Goal: Communication & Community: Answer question/provide support

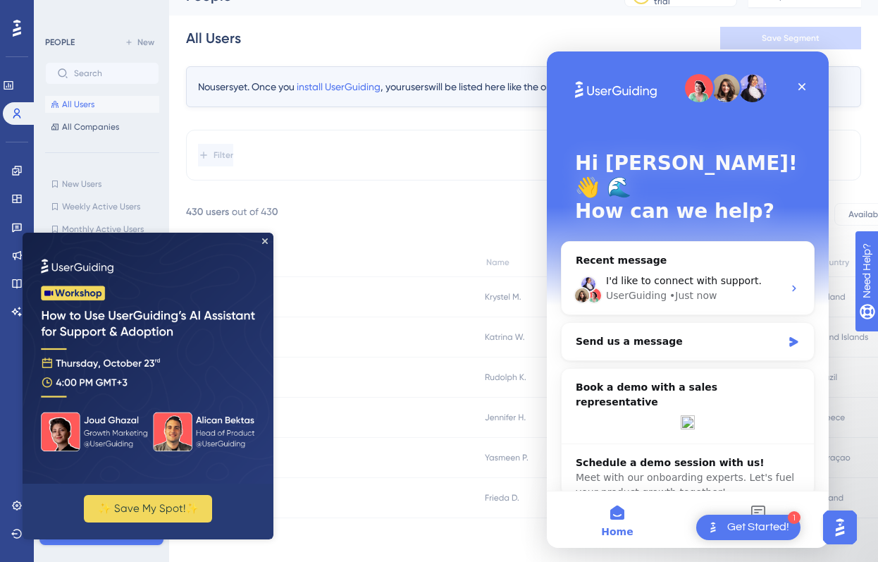
click at [738, 415] on div "Intercom messenger" at bounding box center [688, 422] width 224 height 14
click at [622, 380] on h2 "Book a demo with a sales representative" at bounding box center [688, 395] width 224 height 30
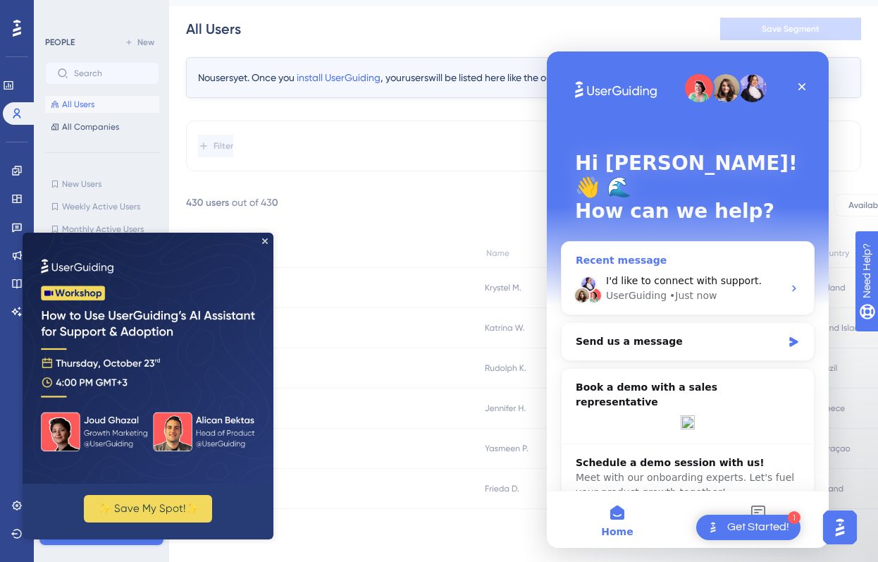
click at [698, 262] on div "I'd like to connect with support. UserGuiding • Just now" at bounding box center [688, 288] width 252 height 52
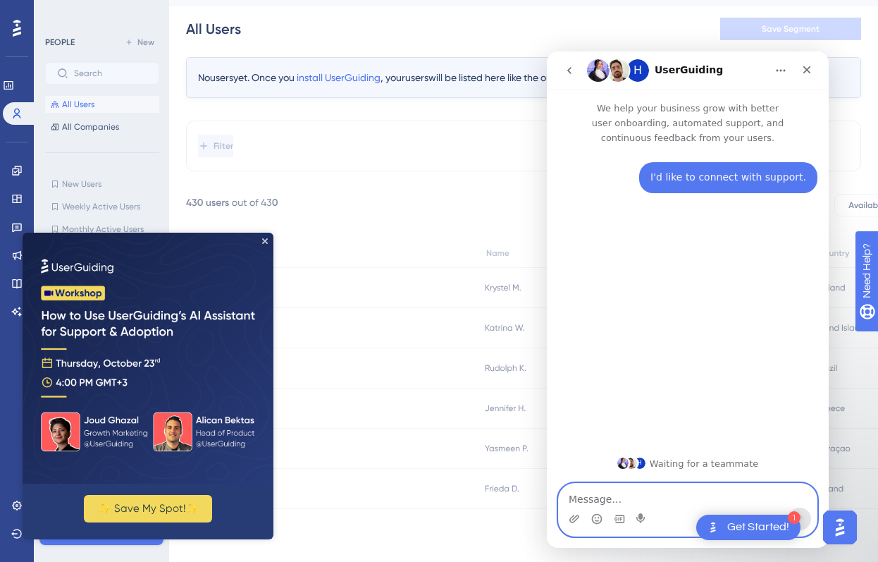
click at [605, 496] on textarea "Message…" at bounding box center [688, 495] width 258 height 24
click at [609, 500] on textarea "Message…" at bounding box center [688, 495] width 258 height 24
paste textarea "Hi! I have a component where users search for their address (like Google autoco…"
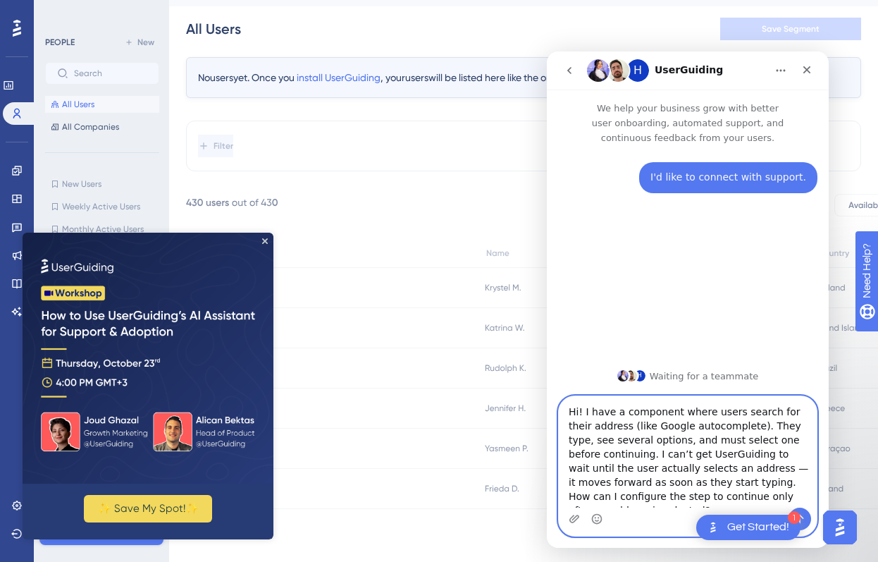
scroll to position [11, 0]
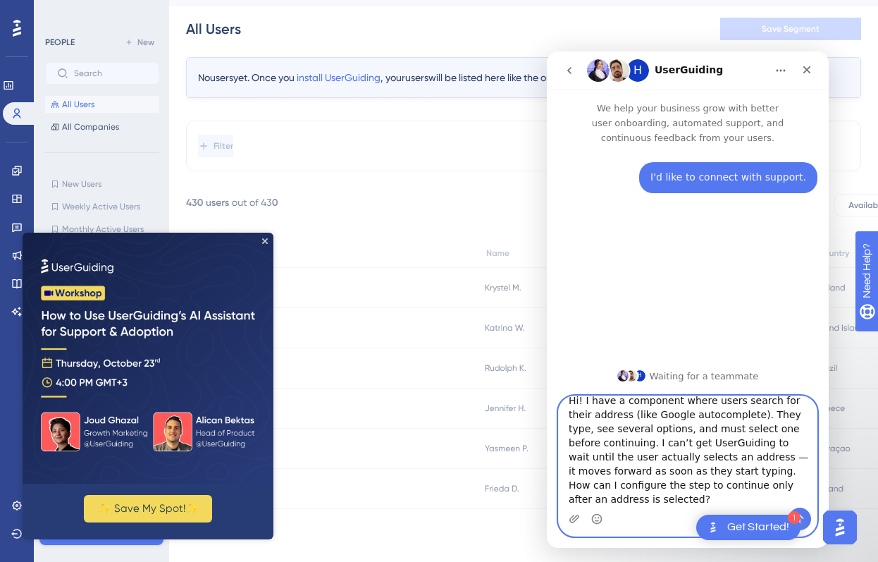
type textarea "Hi! I have a component where users search for their address (like Google autoco…"
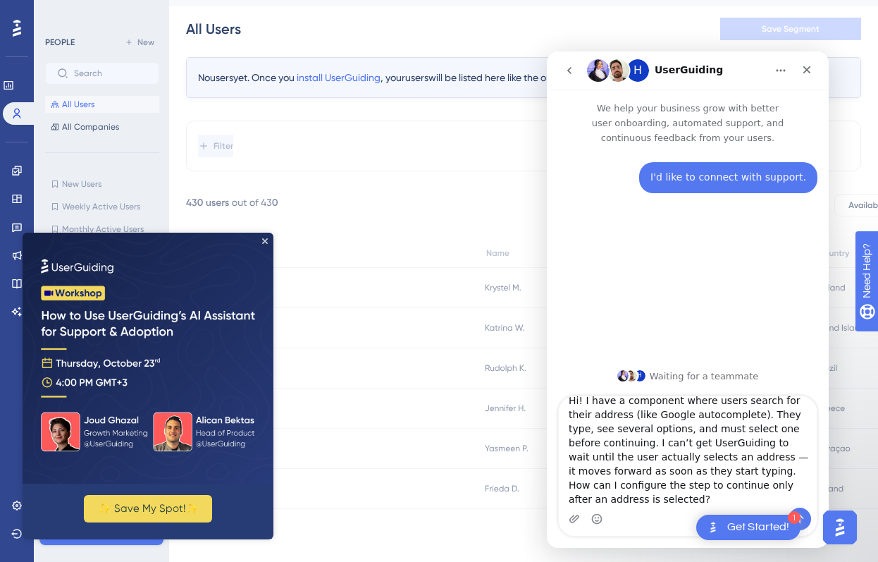
click at [721, 524] on img "Open Get Started! checklist, remaining modules: 1" at bounding box center [713, 527] width 17 height 17
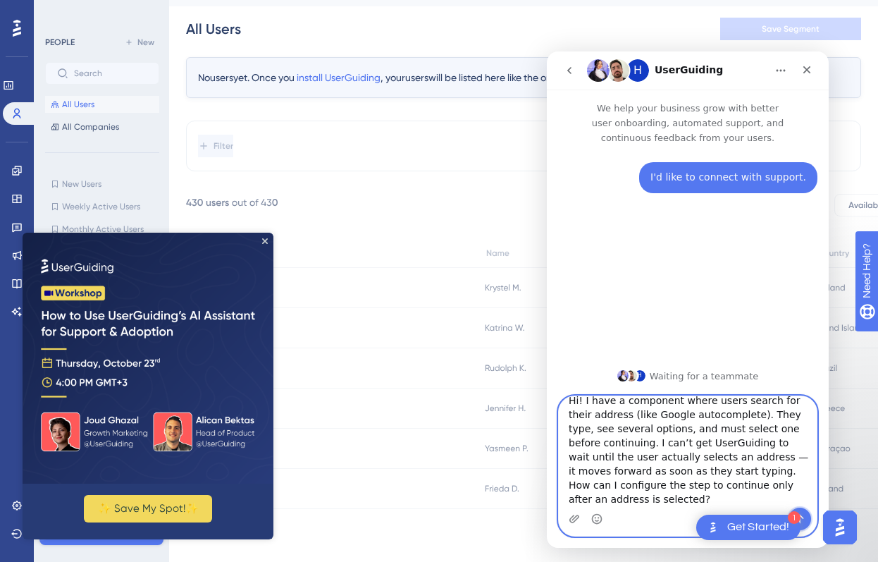
click at [805, 521] on button "Send a message…" at bounding box center [800, 518] width 23 height 23
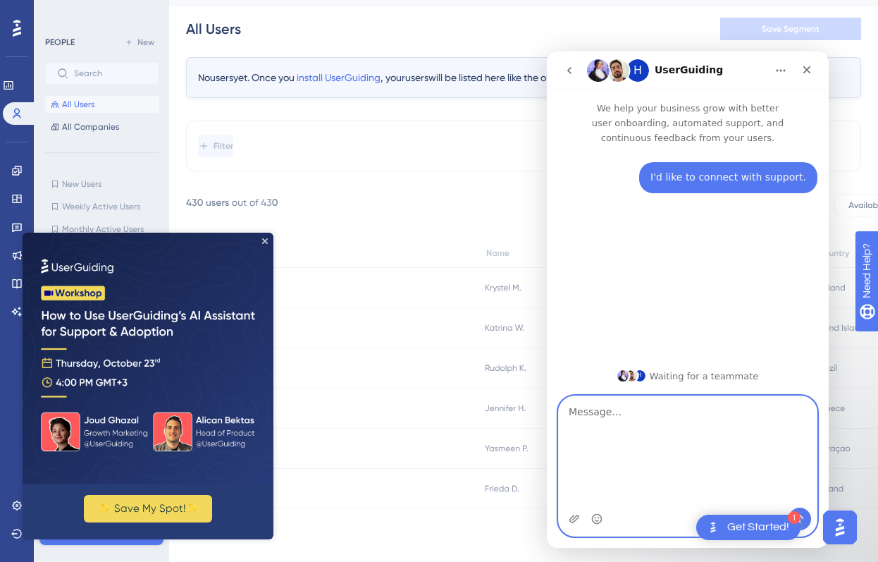
scroll to position [0, 0]
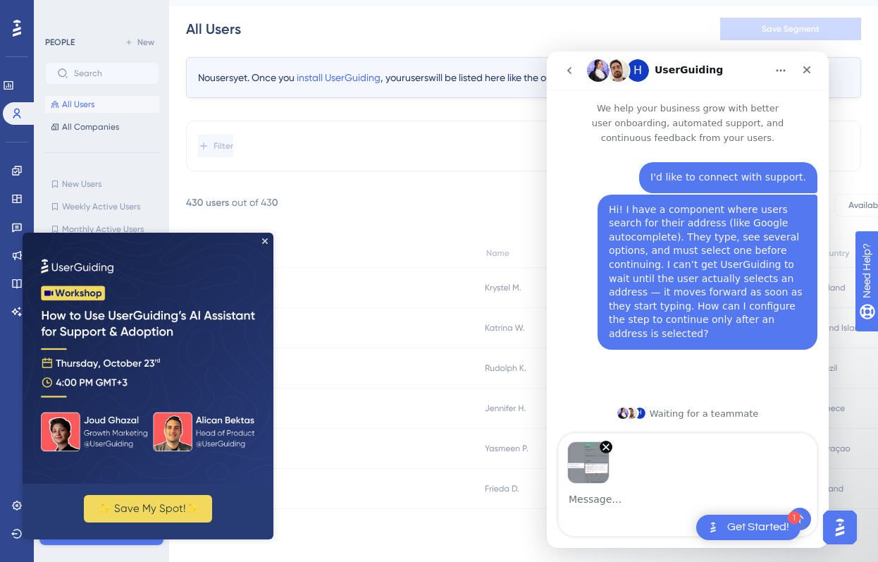
click at [630, 498] on textarea "Message…" at bounding box center [688, 495] width 258 height 24
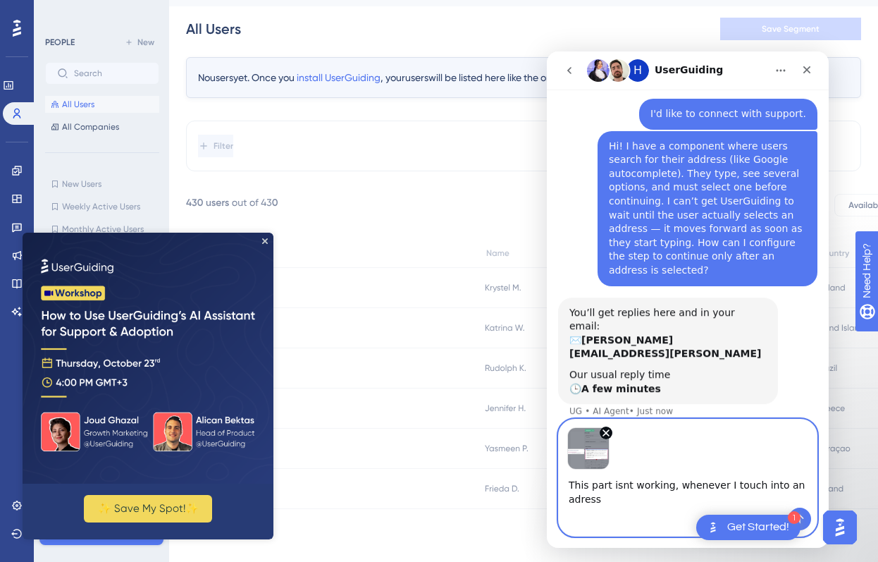
scroll to position [75, 0]
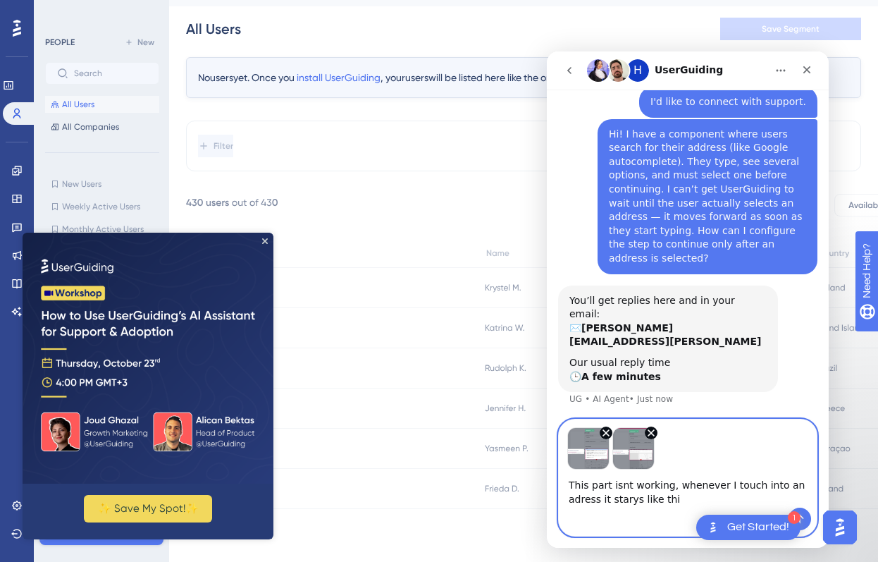
type textarea "This part isnt working, whenever I touch into an adress it starys like this"
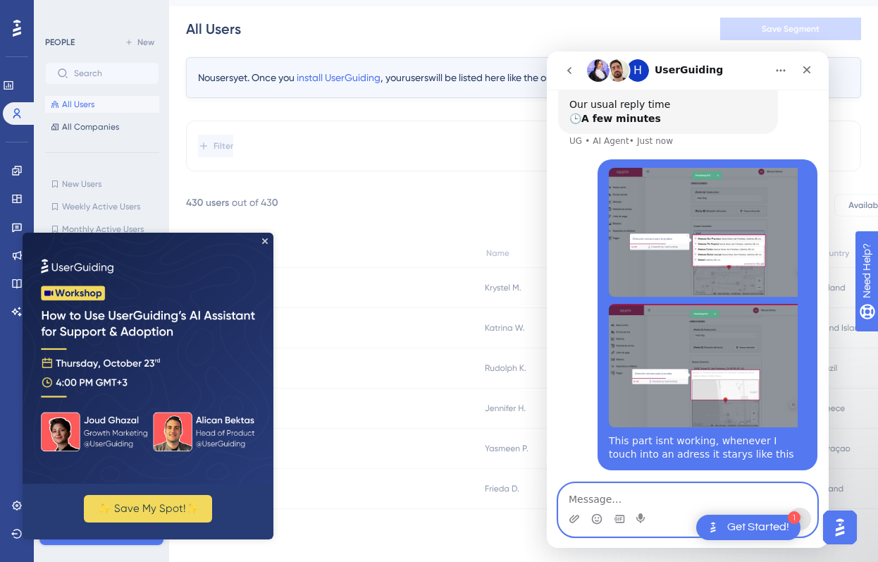
click at [600, 490] on textarea "Message…" at bounding box center [688, 495] width 258 height 24
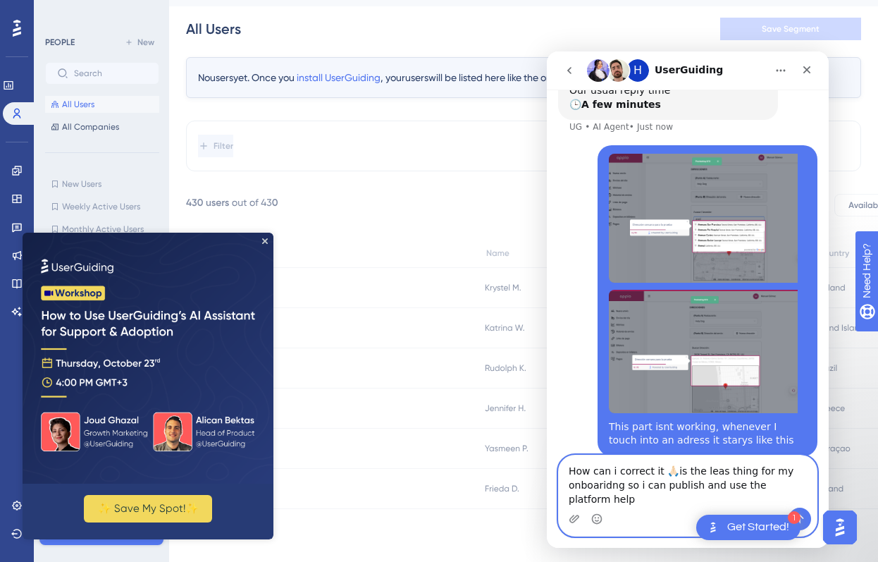
scroll to position [361, 0]
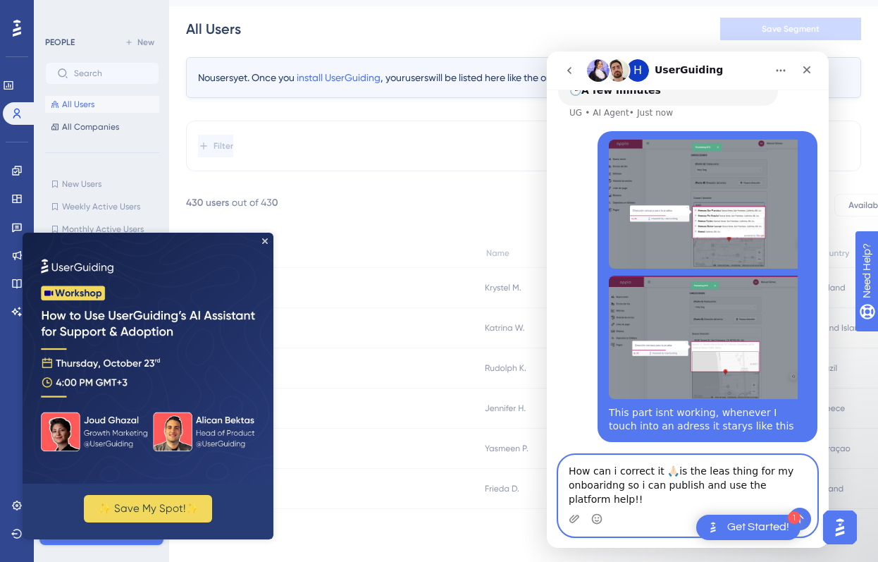
click at [712, 472] on textarea "How can i correct it 🙏🏻is the leas thing for my onboaridng so i can publish and…" at bounding box center [688, 481] width 258 height 52
click at [625, 489] on textarea "How can i correct it 🙏🏻is the last thing for my onboaridng so i can publish and…" at bounding box center [688, 481] width 258 height 52
type textarea "How can i correct it 🙏🏻is the last thing for my onboaridng flow so i can publis…"
click at [804, 517] on icon "Send a message…" at bounding box center [799, 518] width 11 height 11
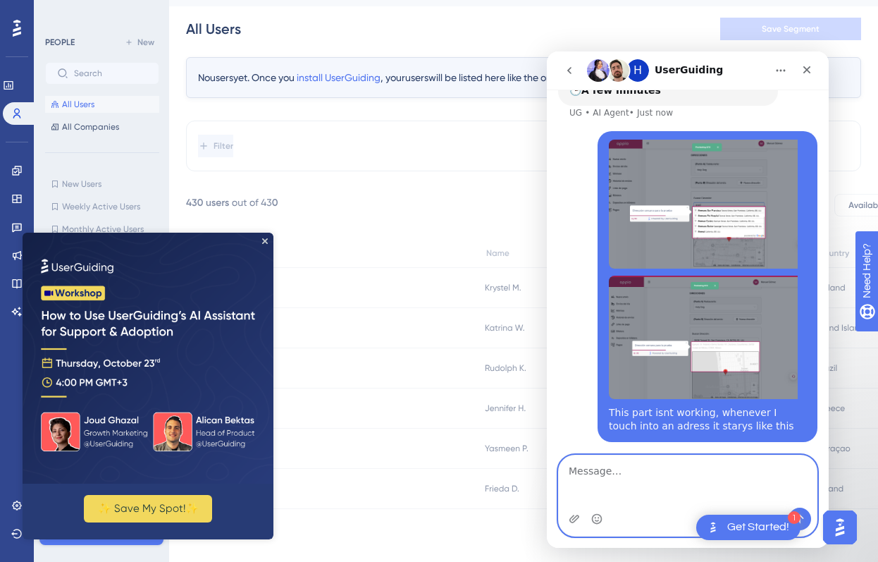
scroll to position [393, 0]
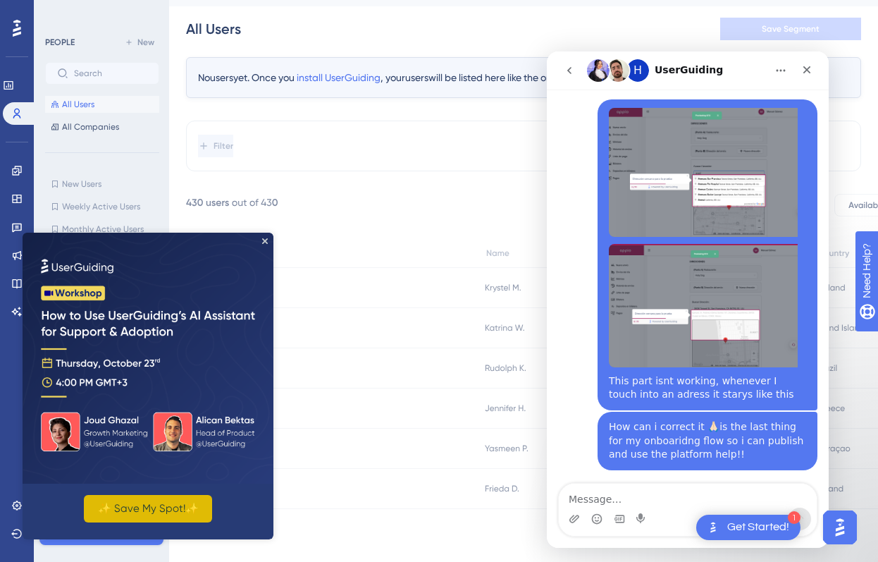
click at [148, 502] on button "✨ Save My Spot!✨" at bounding box center [148, 508] width 128 height 27
click at [268, 237] on img at bounding box center [148, 358] width 251 height 251
click at [261, 240] on img at bounding box center [148, 358] width 251 height 251
click at [93, 558] on div "PEOPLE New All Users All Companies New Users New Users Weekly Active Users Week…" at bounding box center [101, 281] width 135 height 562
click at [354, 495] on icon at bounding box center [332, 488] width 292 height 39
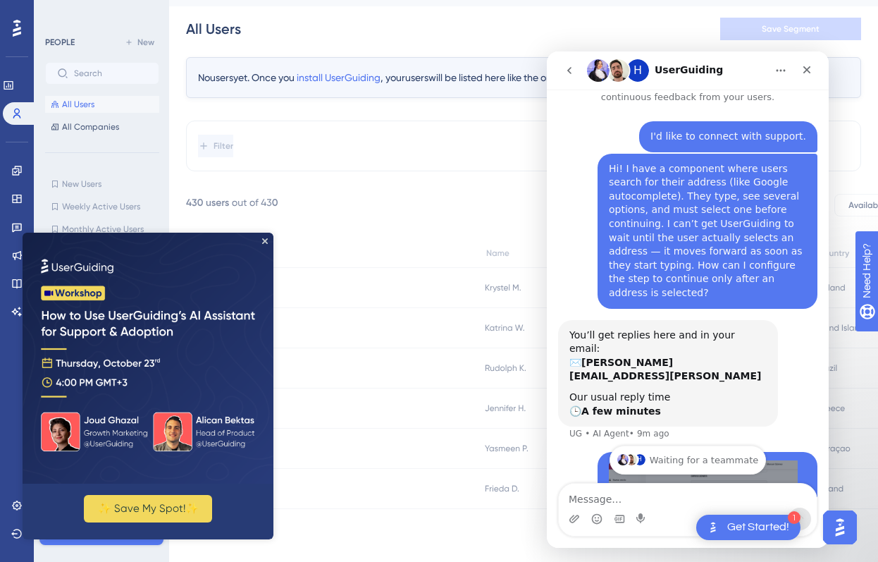
scroll to position [41, 0]
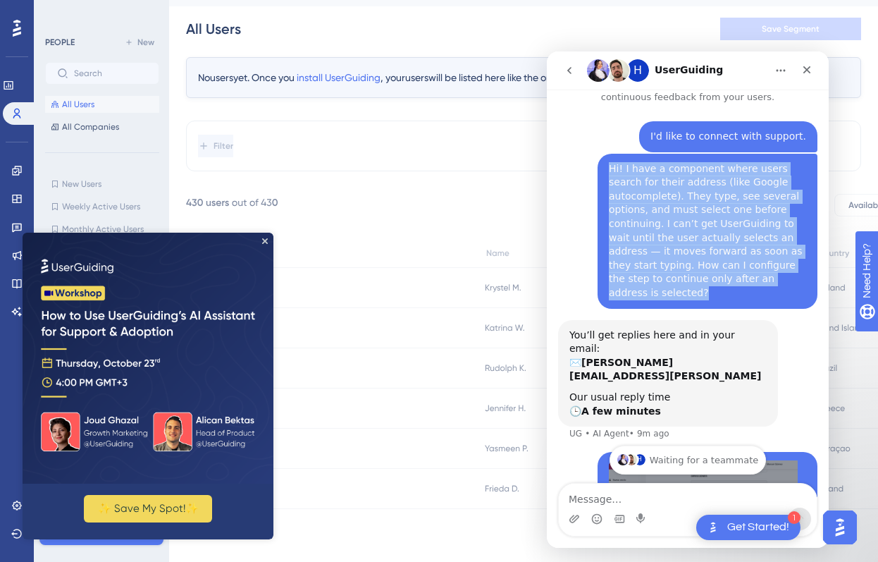
copy div "Hi! I have a component where users search for their address (like Google autoco…"
drag, startPoint x: 782, startPoint y: 279, endPoint x: 600, endPoint y: 173, distance: 210.9
click at [600, 173] on div "Hi! I have a component where users search for their address (like Google autoco…" at bounding box center [708, 231] width 220 height 155
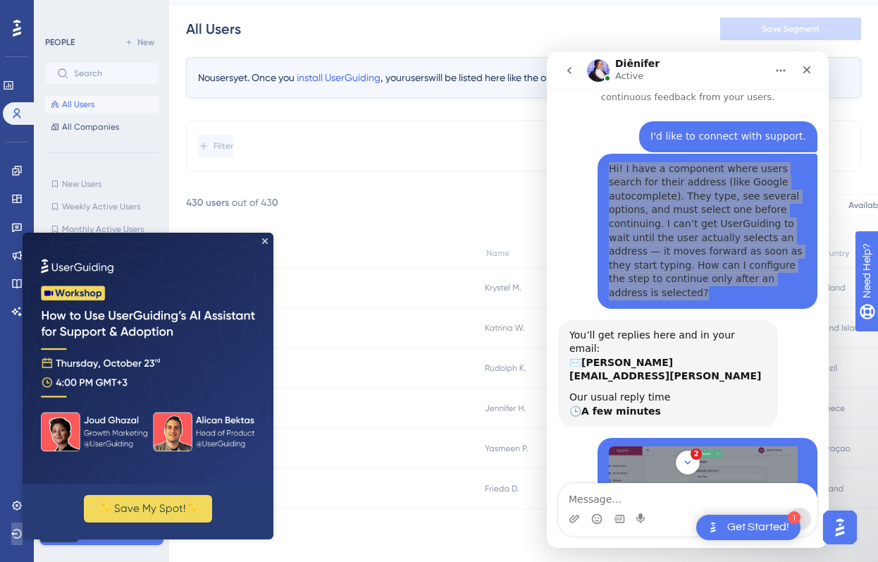
click at [18, 532] on icon at bounding box center [16, 533] width 11 height 11
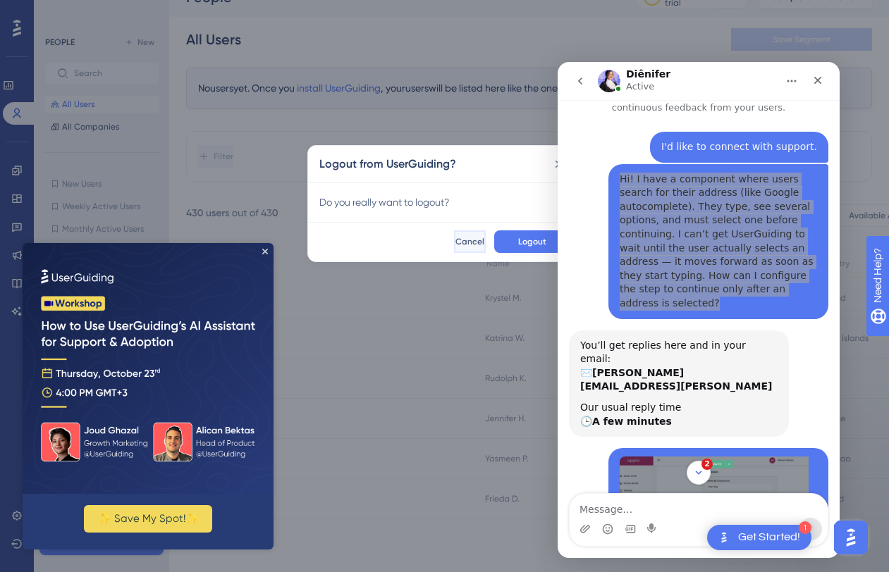
click at [455, 239] on span "Cancel" at bounding box center [469, 241] width 29 height 11
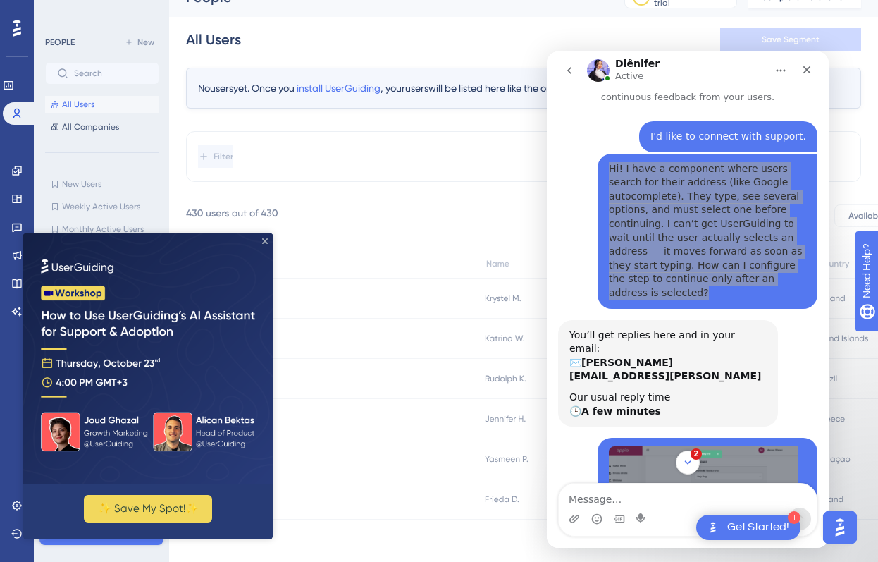
click at [264, 240] on icon "Close Preview" at bounding box center [265, 241] width 6 height 6
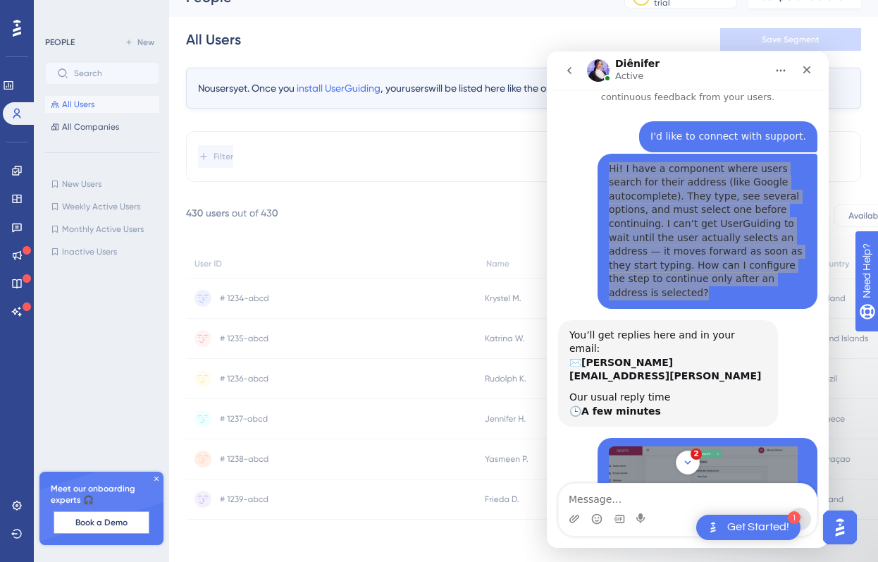
click at [81, 524] on span "Book a Demo" at bounding box center [101, 522] width 52 height 11
click at [112, 523] on span "Book a Demo" at bounding box center [101, 522] width 52 height 11
click at [134, 416] on div at bounding box center [106, 386] width 123 height 253
click at [16, 507] on icon at bounding box center [16, 505] width 11 height 11
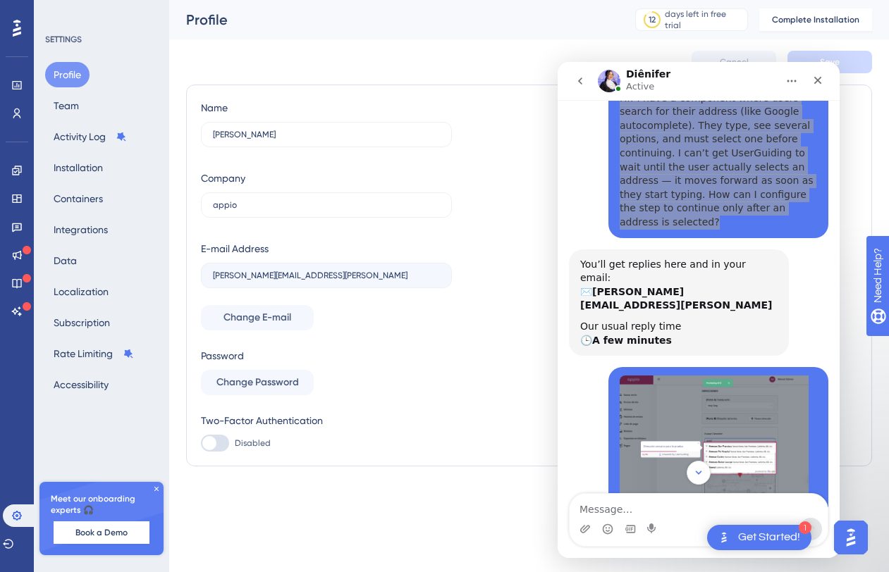
scroll to position [37, 0]
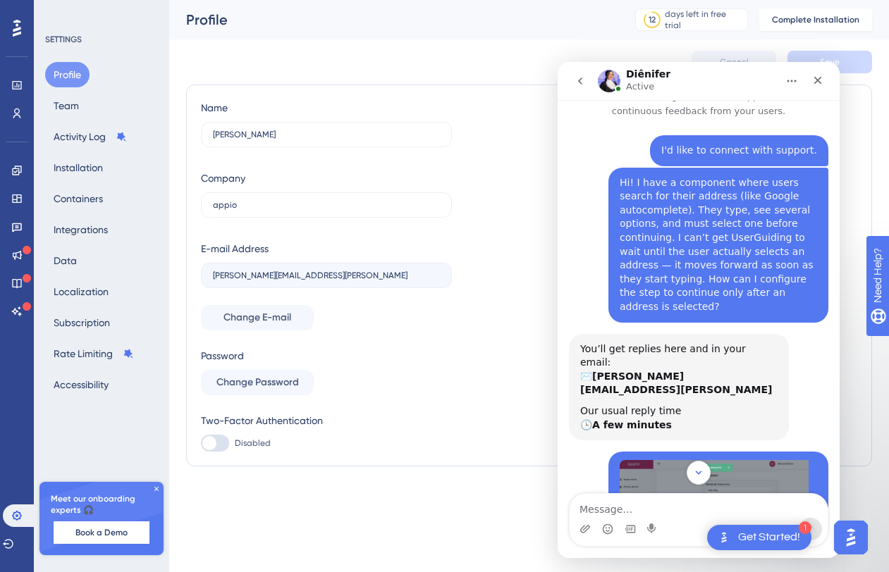
click at [810, 343] on div "You’ll get replies here and in your email: ✉️ manuel@appio.ai Our usual reply t…" at bounding box center [698, 393] width 259 height 118
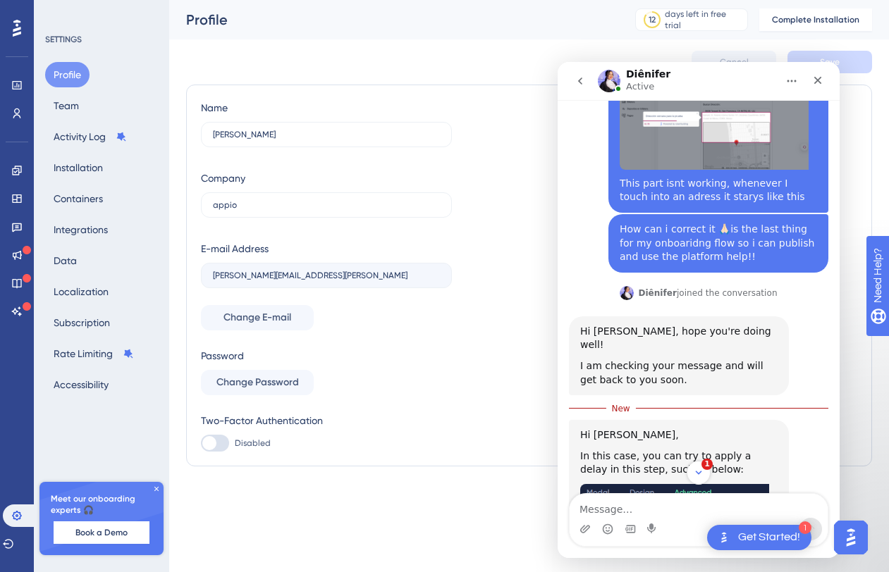
scroll to position [670, 0]
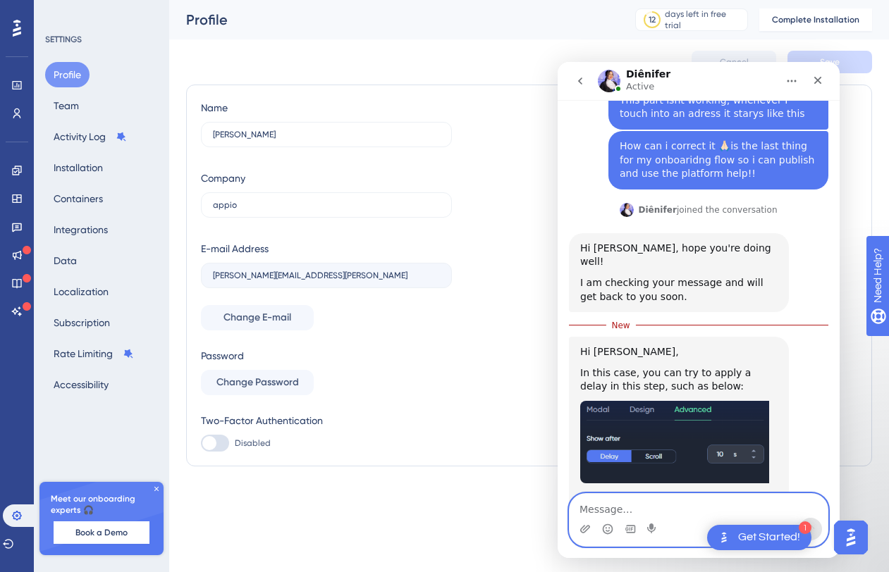
click at [629, 505] on textarea "Message…" at bounding box center [698, 506] width 258 height 24
type textarea "i"
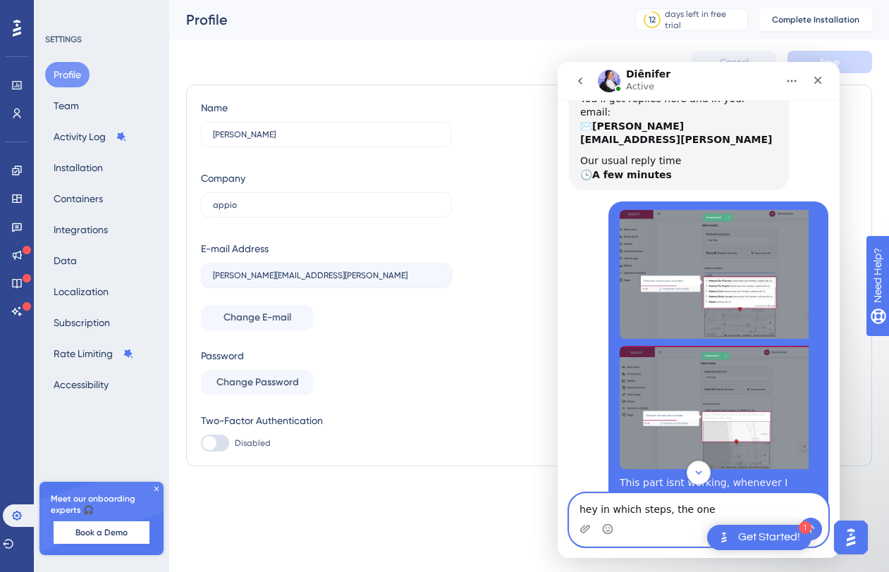
scroll to position [279, 0]
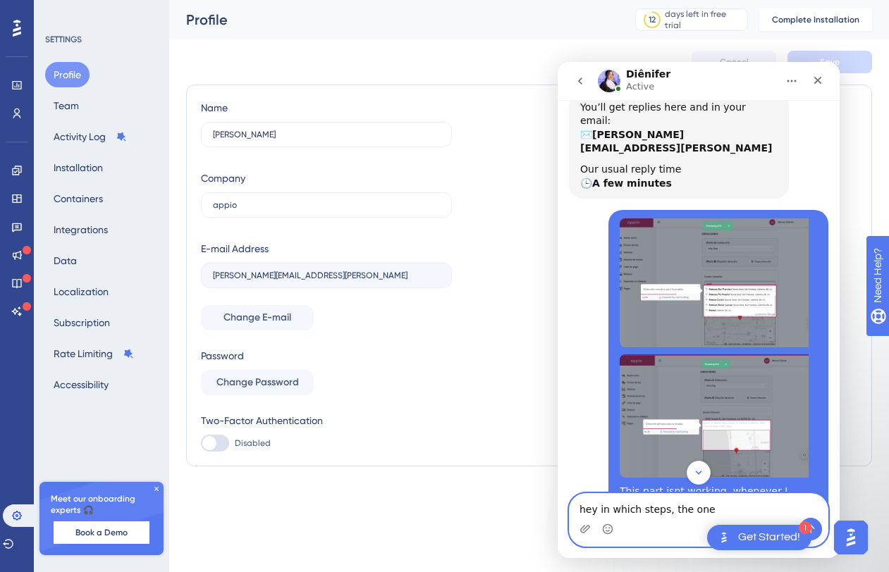
drag, startPoint x: 714, startPoint y: 507, endPoint x: 676, endPoint y: 507, distance: 38.1
click at [676, 507] on textarea "hey in which steps, the one" at bounding box center [698, 506] width 258 height 24
type textarea "hey in which steps, th"
drag, startPoint x: 686, startPoint y: 507, endPoint x: 548, endPoint y: 504, distance: 137.5
click at [557, 504] on html "Diênifer Active We help your business grow with better user onboarding, automat…" at bounding box center [698, 310] width 282 height 496
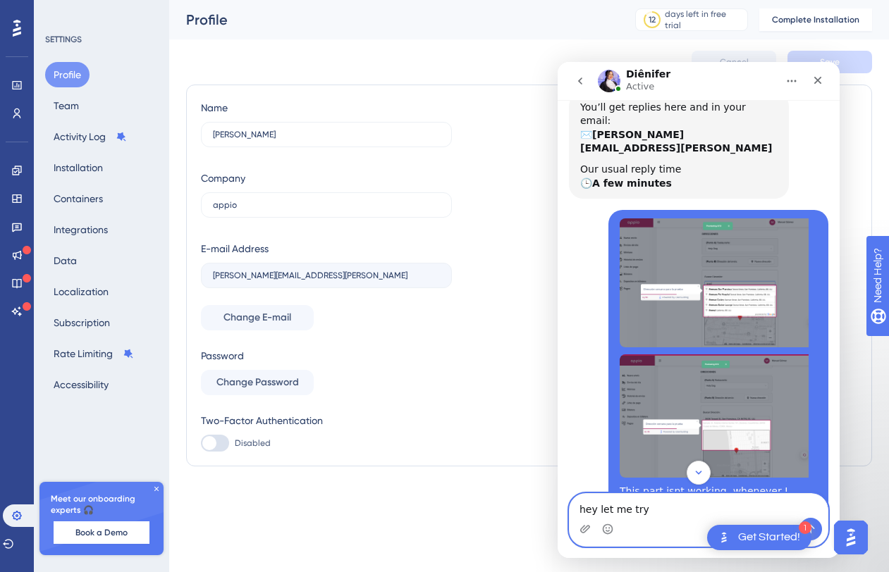
type textarea "hey let me try"
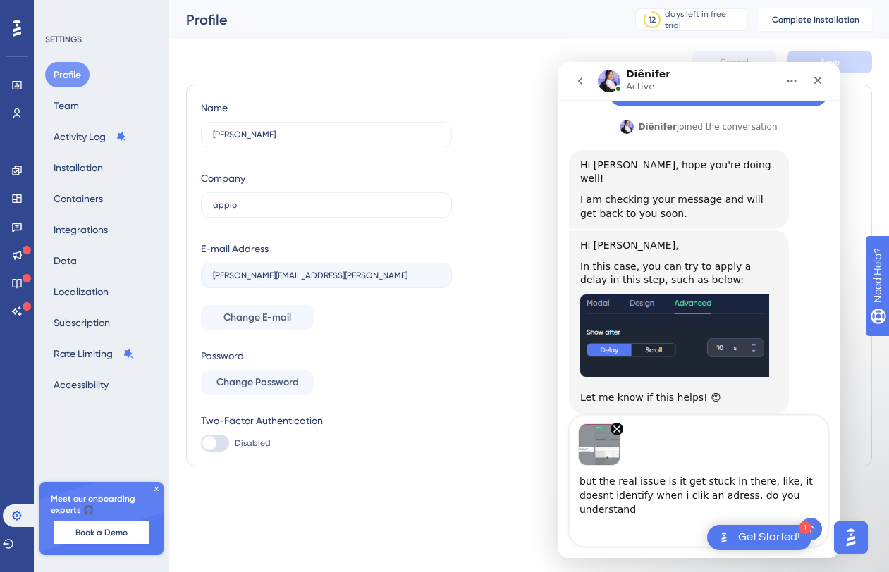
scroll to position [767, 0]
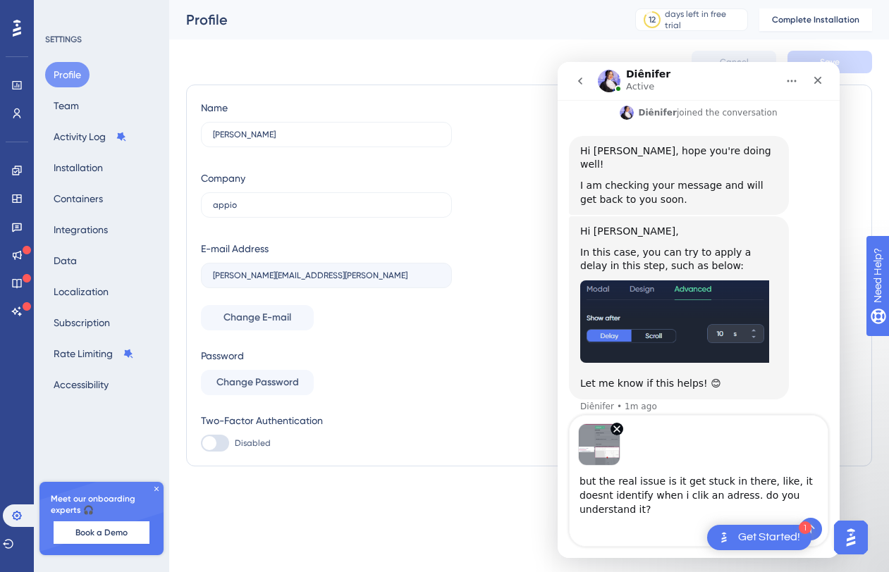
drag, startPoint x: 650, startPoint y: 515, endPoint x: 575, endPoint y: 485, distance: 81.3
click at [575, 485] on textarea "but the real issue is it get stuck in there, like, it doesnt identify when i cl…" at bounding box center [698, 492] width 258 height 52
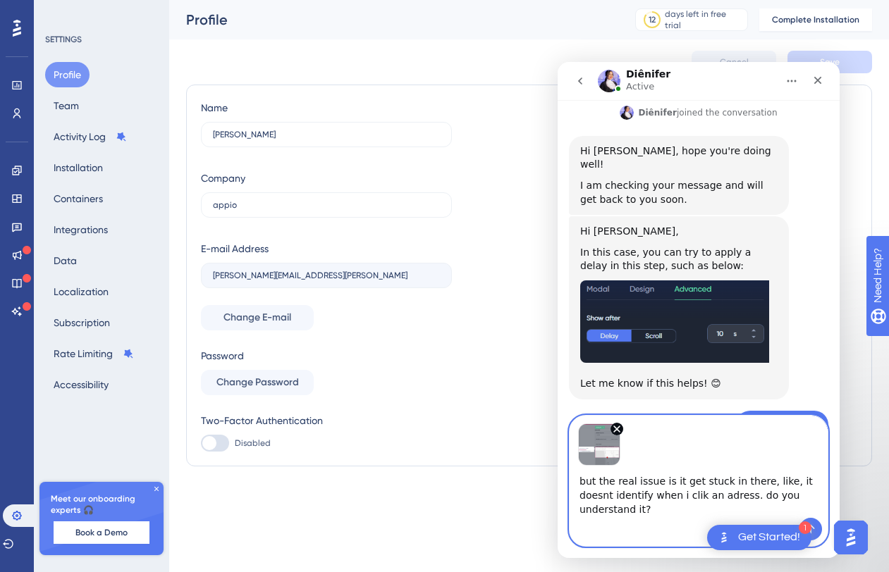
scroll to position [809, 0]
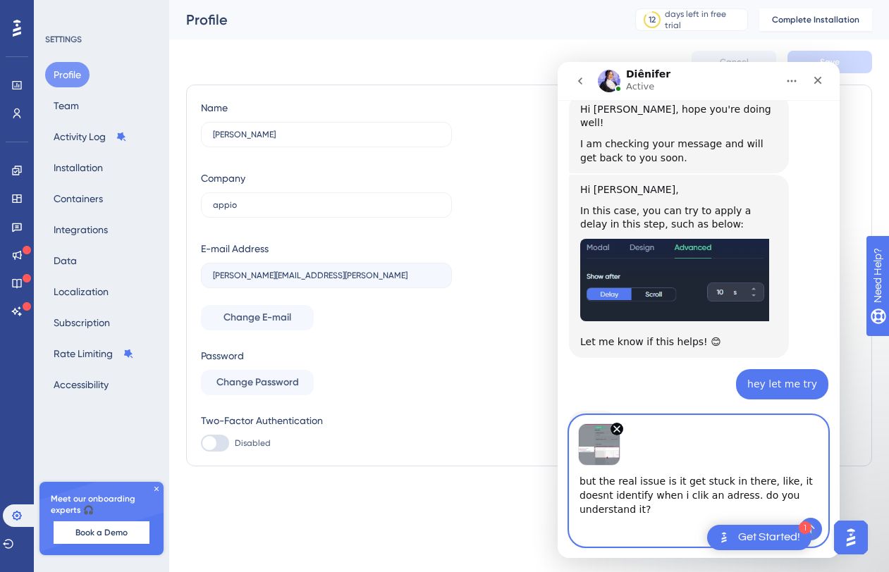
paste textarea "The real issue is that it gets stuck — it doesn’t recognize when I actually cli…"
drag, startPoint x: 680, startPoint y: 512, endPoint x: 650, endPoint y: 512, distance: 30.3
click at [650, 512] on textarea "The real issue is that it gets stuck — it doesn’t recognize when I actually cli…" at bounding box center [698, 492] width 258 height 52
type textarea "The real issue is that it gets stuck — it doesn’t recognize when I actually cli…"
click at [817, 524] on button "Send a message…" at bounding box center [810, 529] width 23 height 23
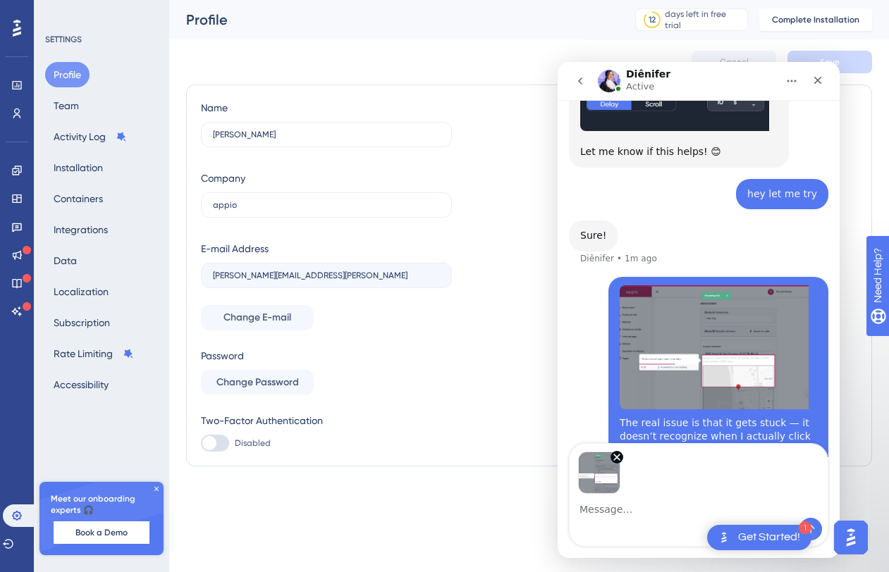
scroll to position [1049, 0]
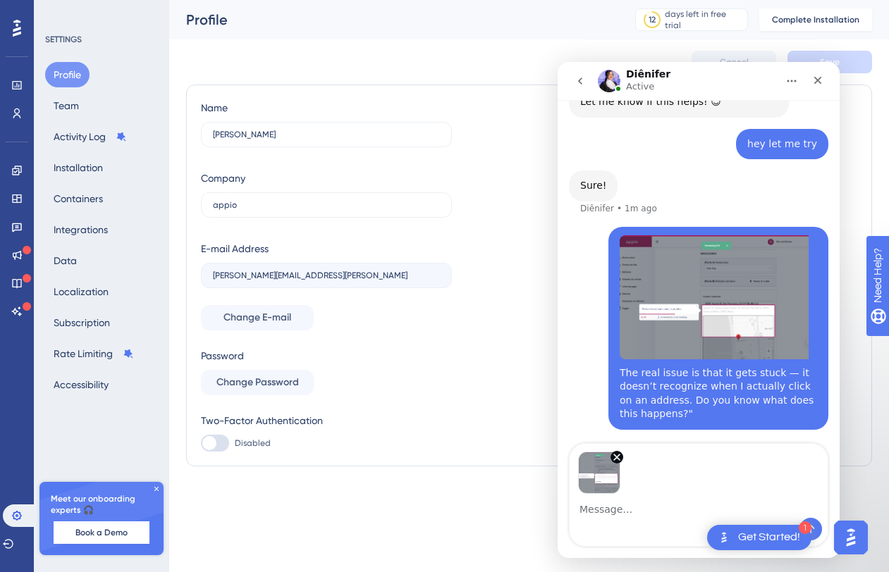
click at [645, 507] on textarea "Message…" at bounding box center [698, 506] width 258 height 24
type textarea "same result"
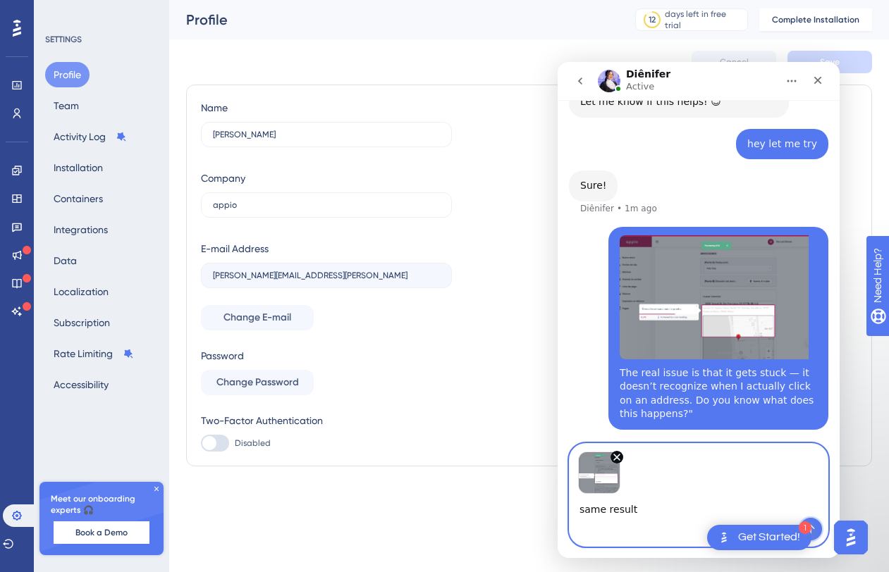
click at [820, 530] on button "Send a message…" at bounding box center [810, 529] width 23 height 23
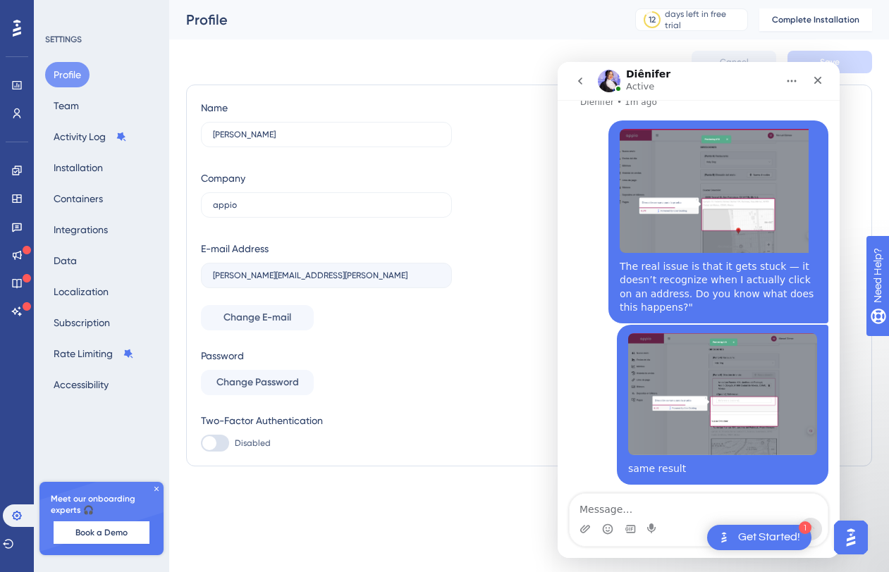
scroll to position [1161, 0]
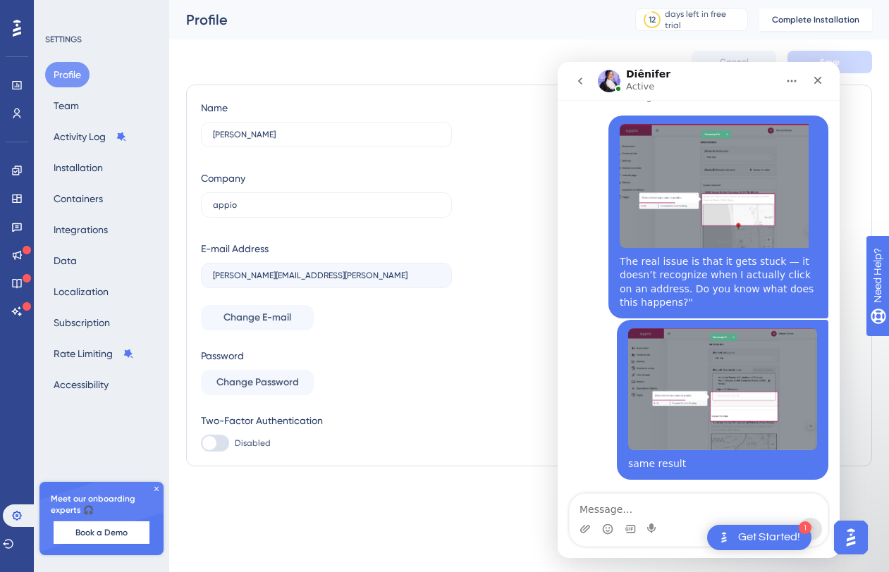
click at [734, 370] on img "user says…" at bounding box center [722, 389] width 189 height 122
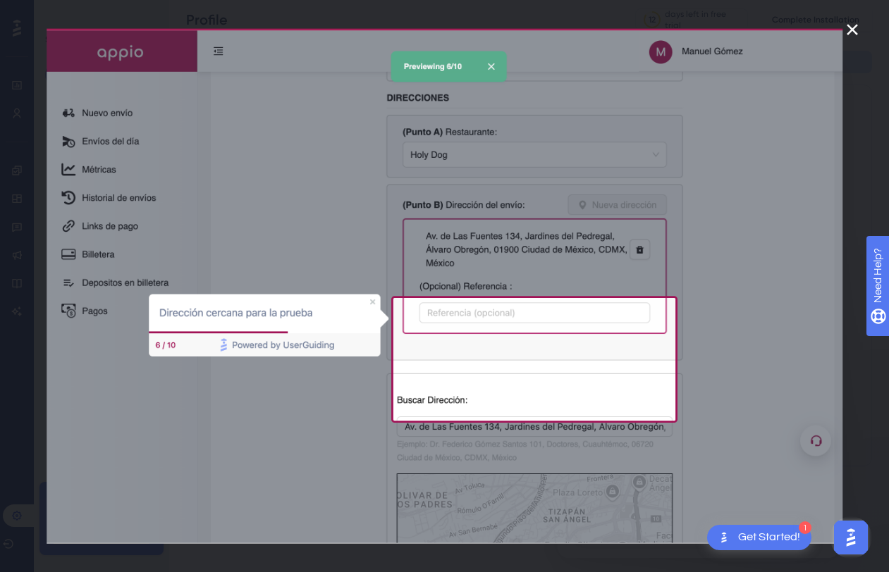
scroll to position [1163, 0]
click at [854, 30] on icon "Close" at bounding box center [851, 29] width 17 height 17
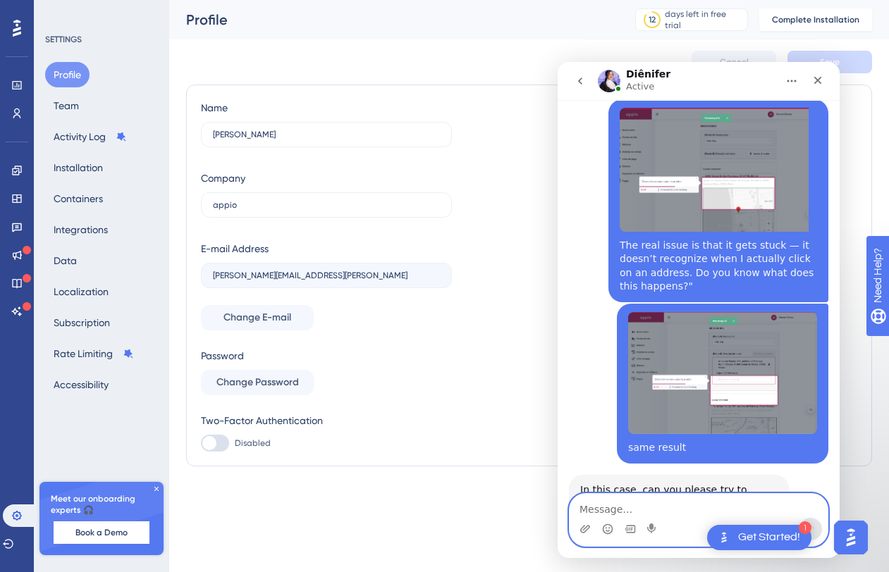
click at [627, 502] on textarea "Message…" at bounding box center [698, 506] width 258 height 24
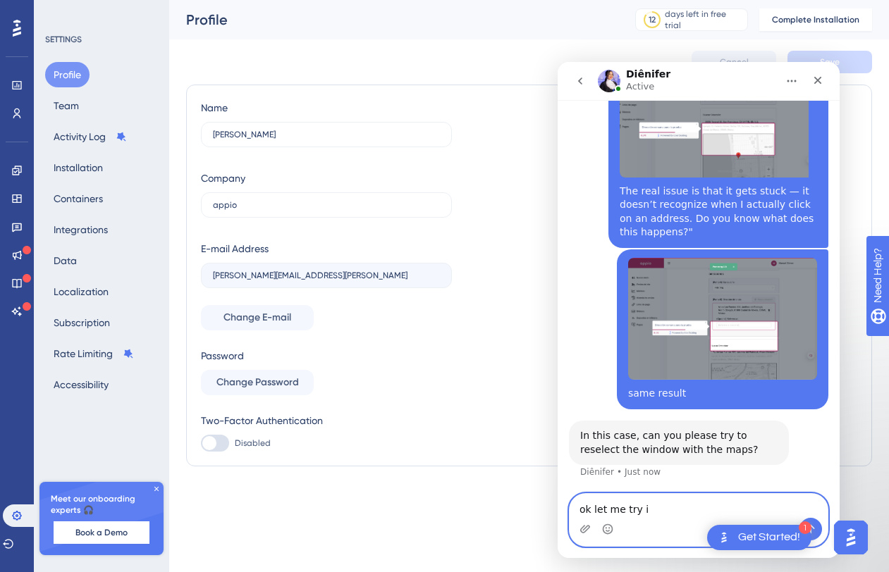
type textarea "ok let me try it"
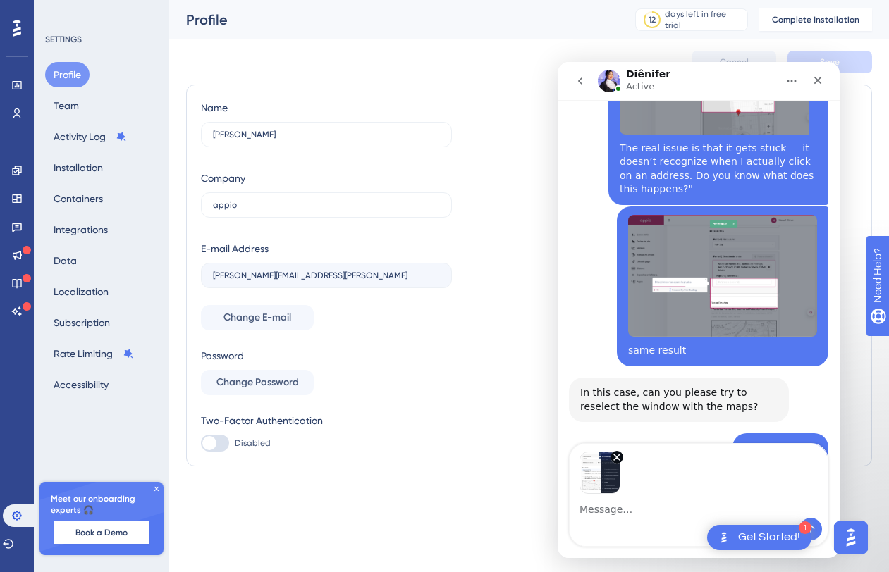
scroll to position [1310, 0]
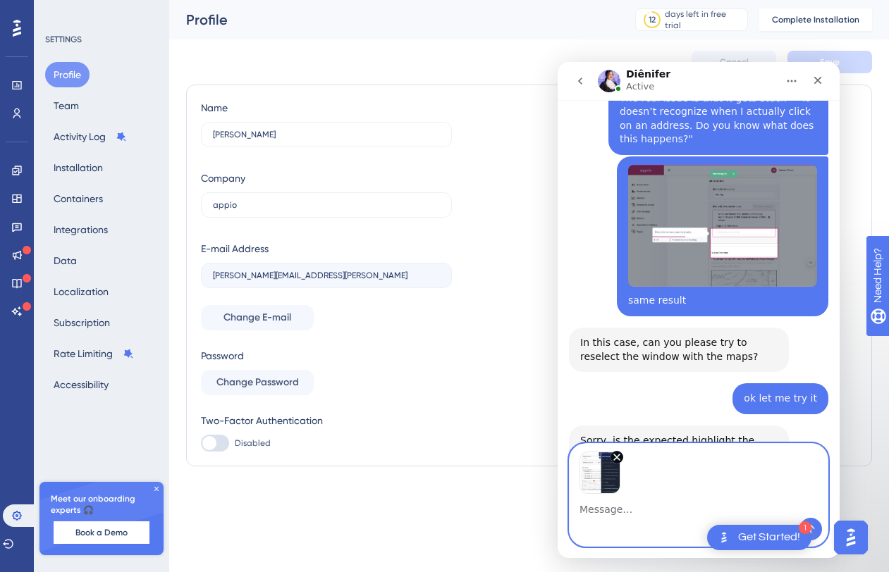
click at [605, 514] on textarea "Message…" at bounding box center [698, 506] width 258 height 24
paste textarea "Here’s the situation: In step 5 and 6, I have a component where the customer ty…"
type textarea "Here’s the situation: In step 5 and 6, I have a component where the customer ty…"
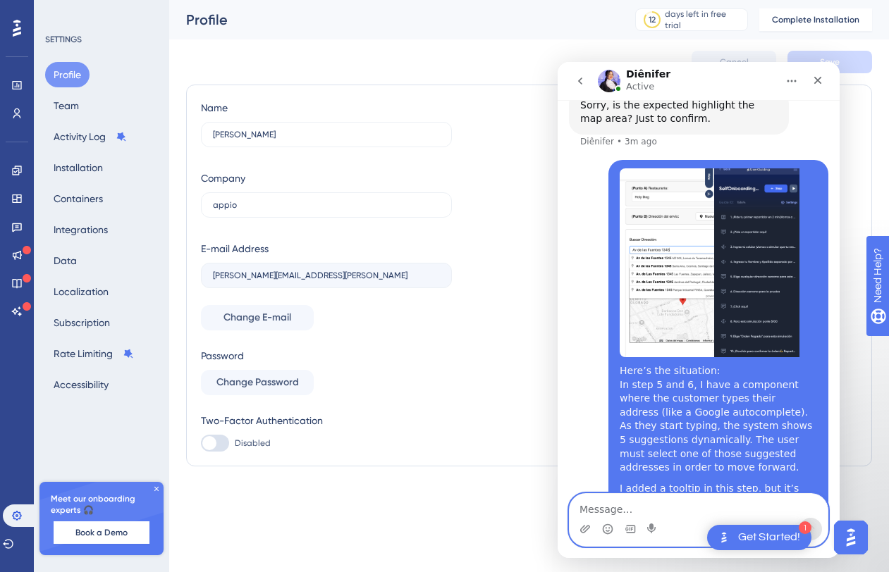
scroll to position [1642, 0]
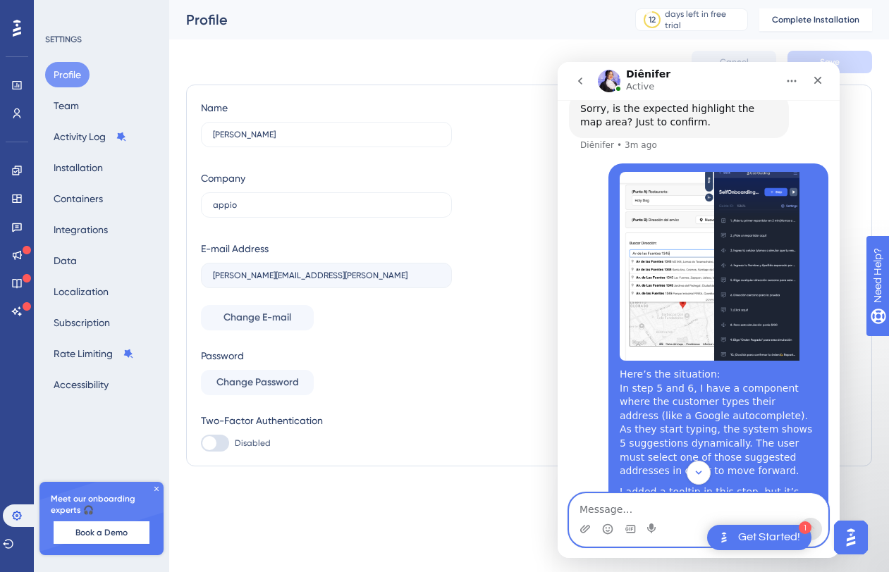
click at [738, 268] on img "Manuel says…" at bounding box center [709, 266] width 180 height 189
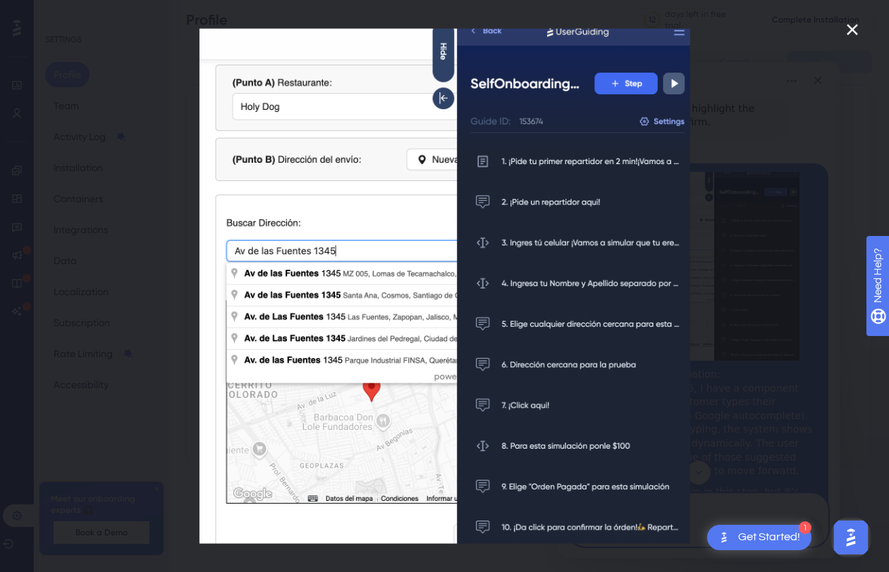
scroll to position [0, 0]
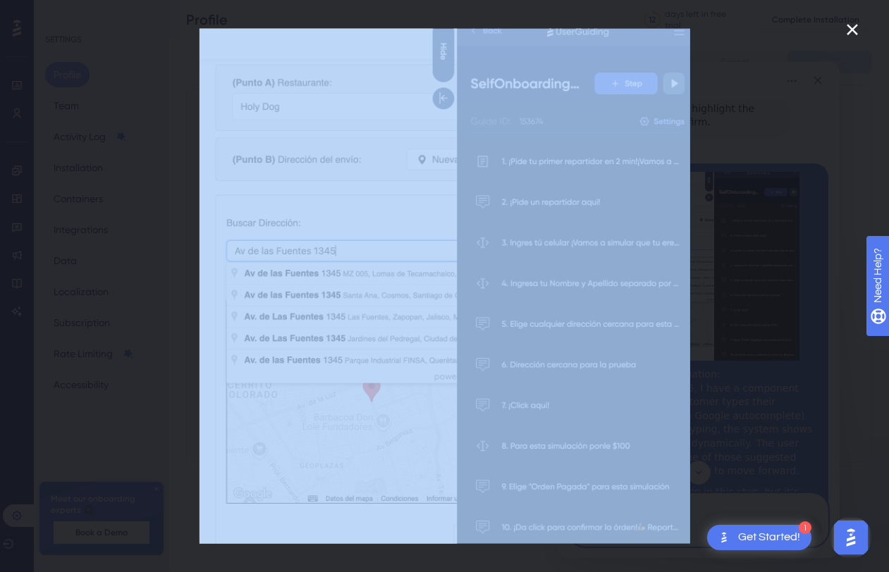
click at [847, 37] on div "Intercom messenger" at bounding box center [444, 286] width 889 height 572
click at [848, 30] on icon "Close" at bounding box center [851, 29] width 17 height 17
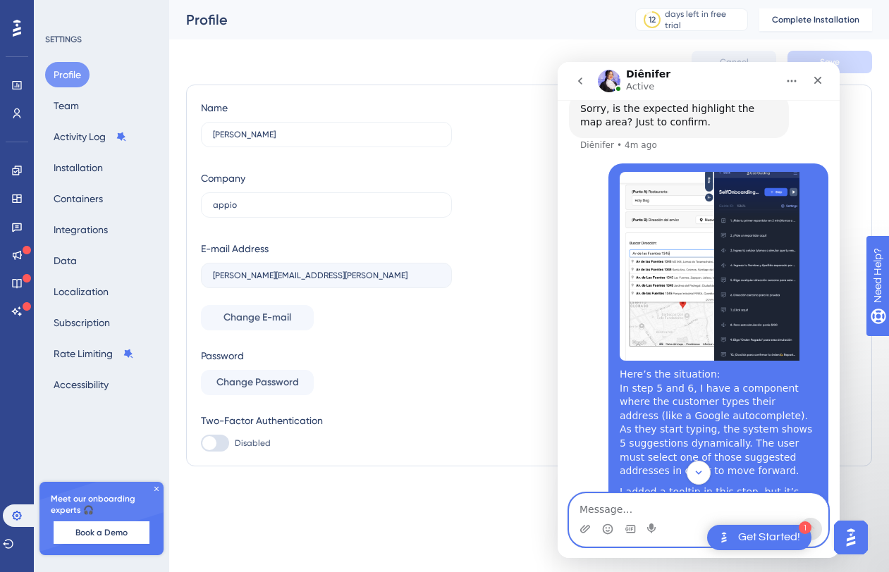
scroll to position [1761, 0]
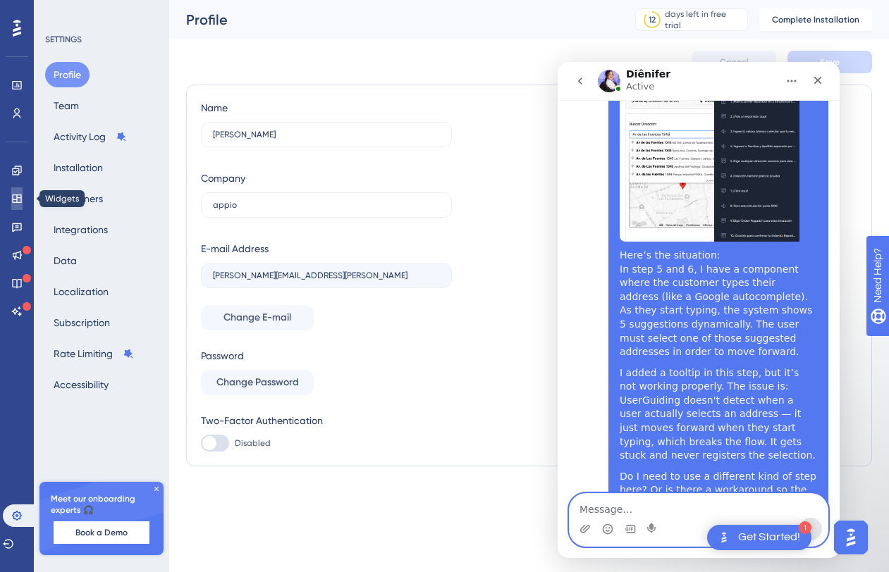
click at [16, 197] on icon at bounding box center [16, 198] width 9 height 8
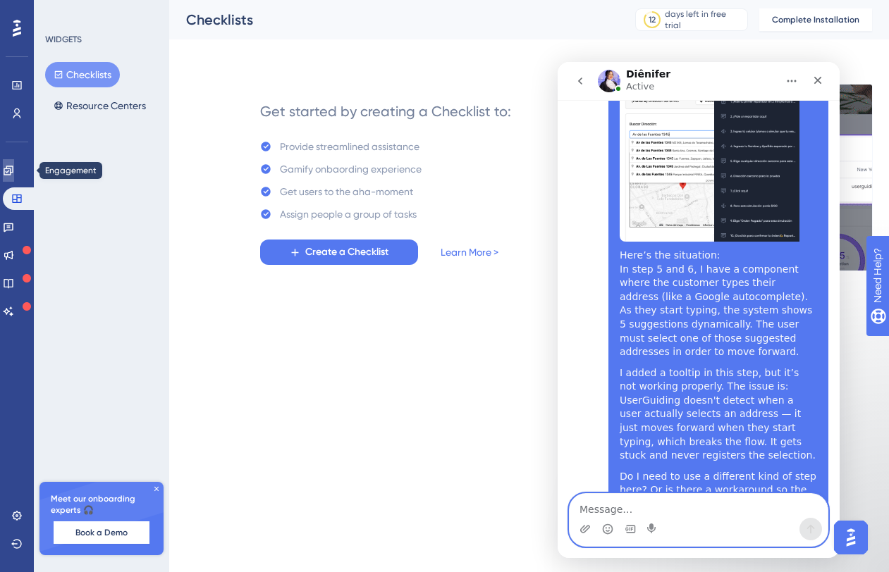
click at [14, 171] on icon at bounding box center [8, 170] width 11 height 11
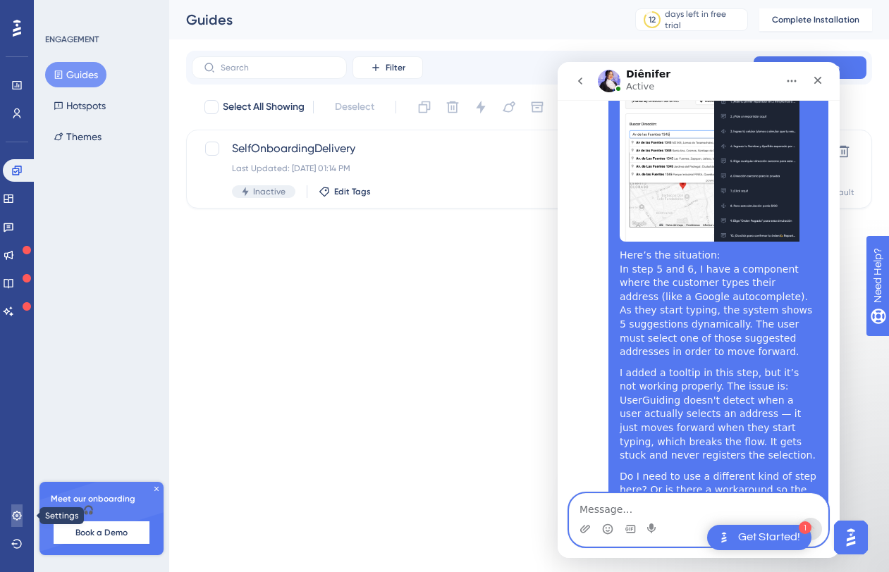
click at [19, 513] on icon at bounding box center [16, 515] width 9 height 9
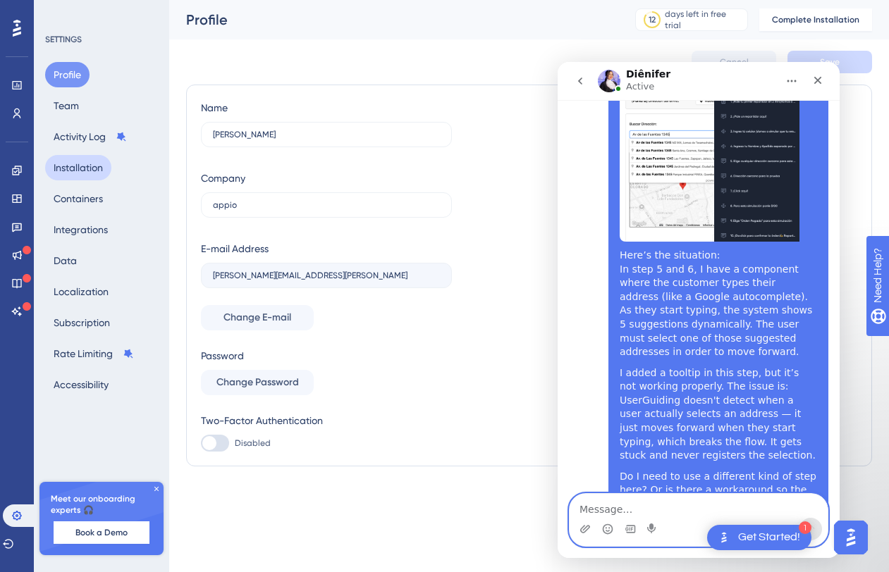
click at [96, 168] on button "Installation" at bounding box center [78, 167] width 66 height 25
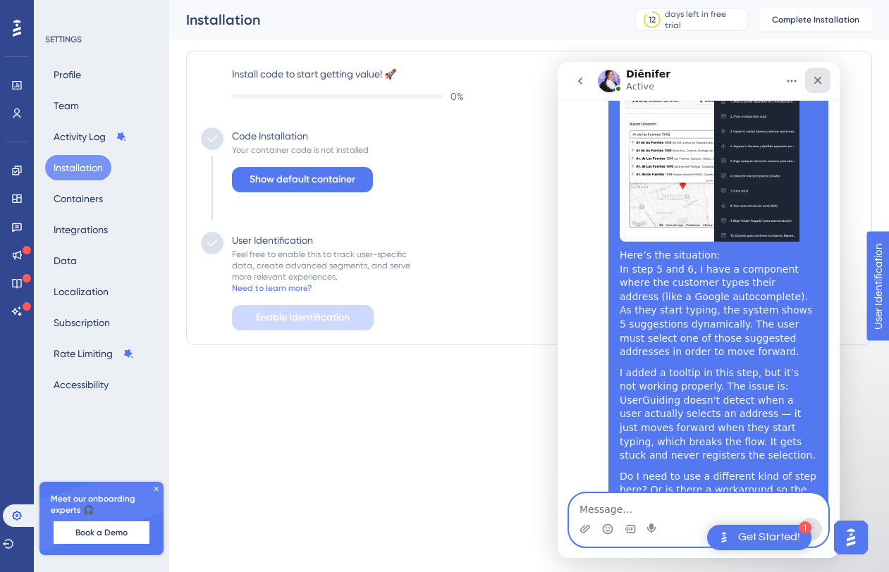
click at [817, 78] on icon "Close" at bounding box center [817, 80] width 11 height 11
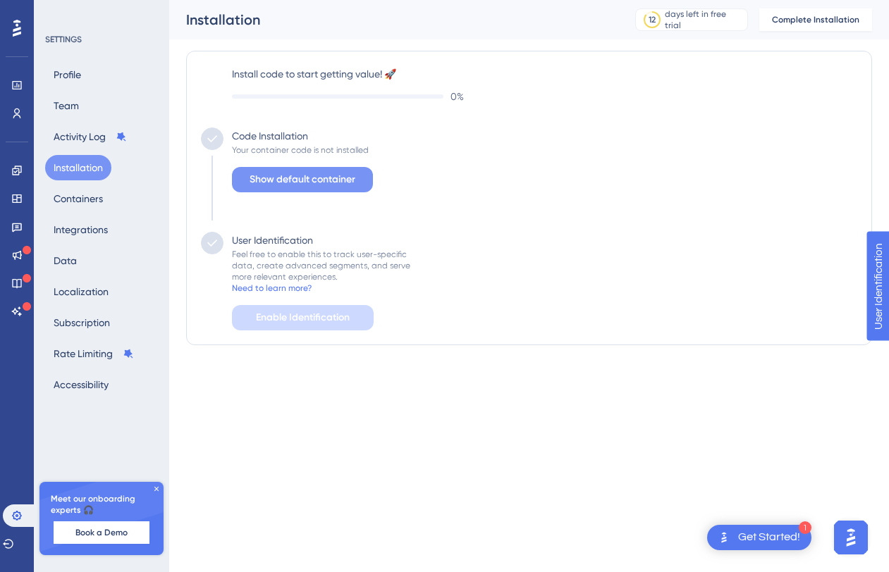
scroll to position [1761, 0]
click at [330, 180] on span "Show default container" at bounding box center [302, 179] width 106 height 17
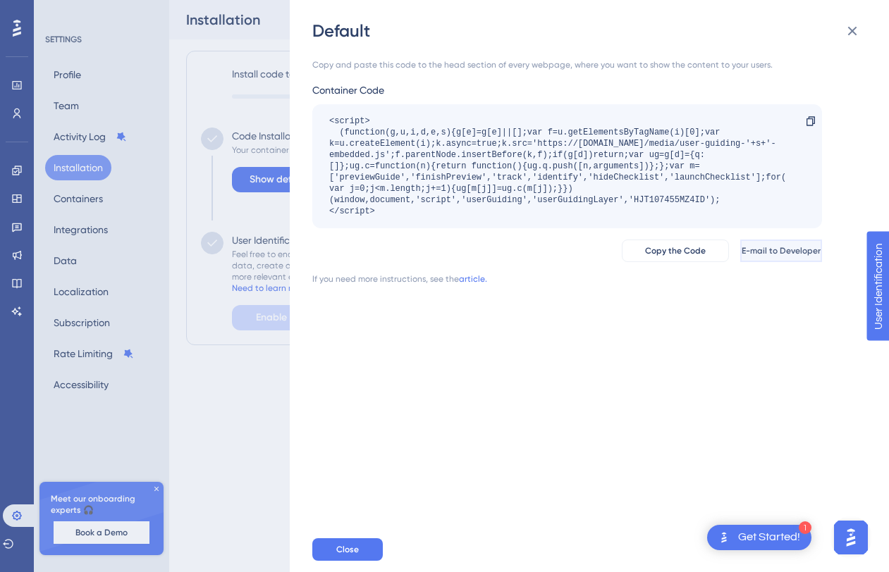
click at [743, 249] on span "E-mail to Developer" at bounding box center [780, 250] width 79 height 11
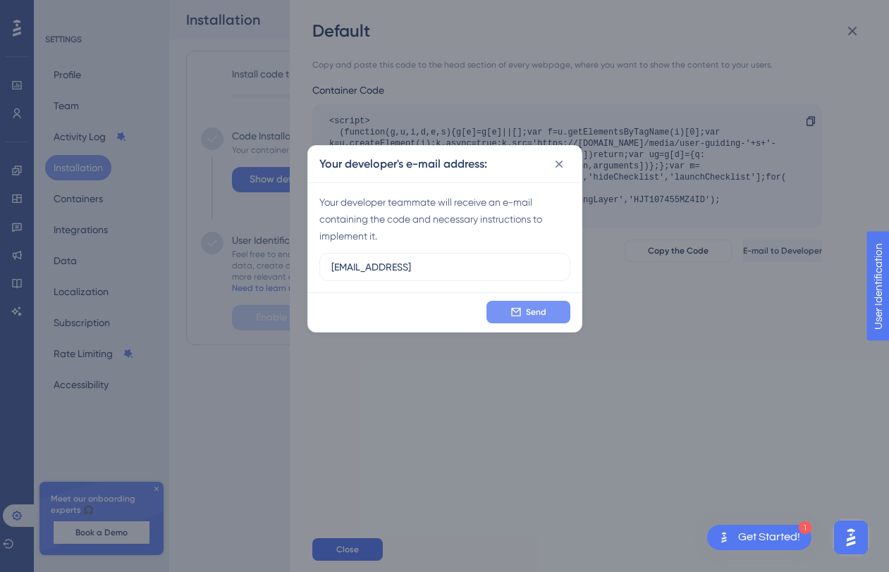
type input "esaud@appio.ai"
click at [533, 312] on span "Send" at bounding box center [536, 312] width 20 height 11
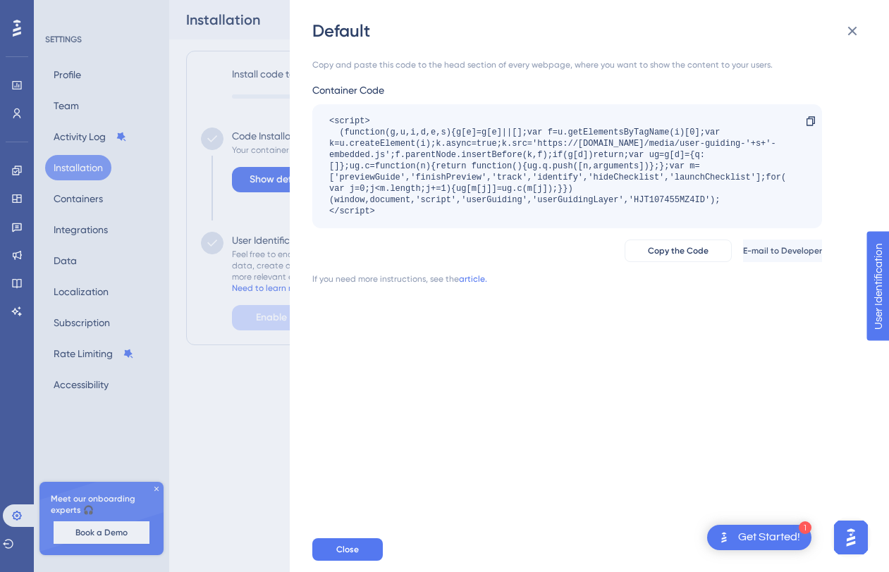
click at [240, 268] on div "Default Copy and paste this code to the head section of every webpage, where yo…" at bounding box center [444, 286] width 889 height 572
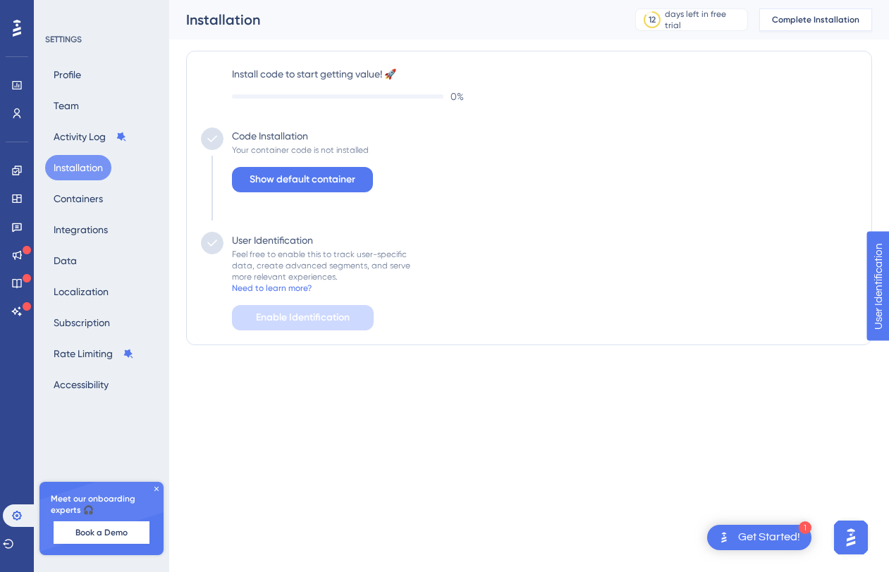
click at [799, 20] on span "Complete Installation" at bounding box center [815, 19] width 87 height 11
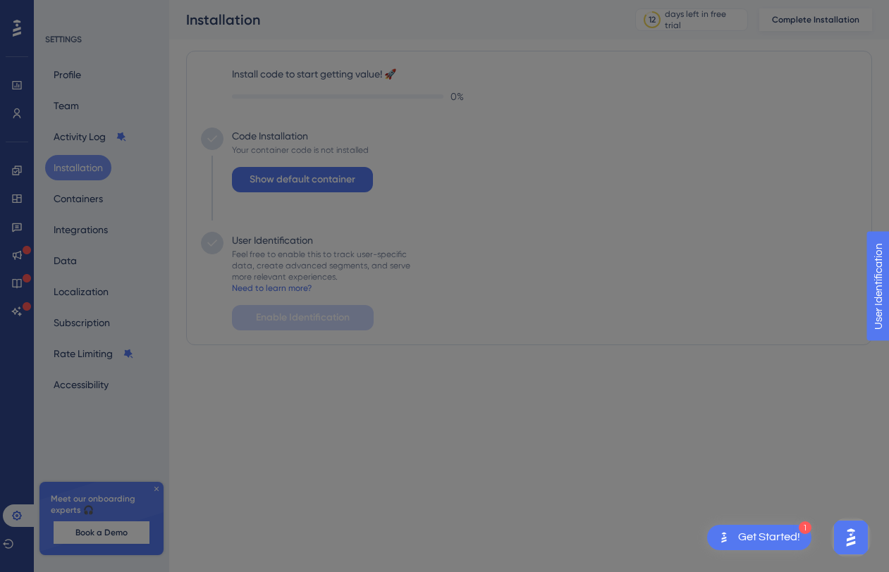
scroll to position [0, 0]
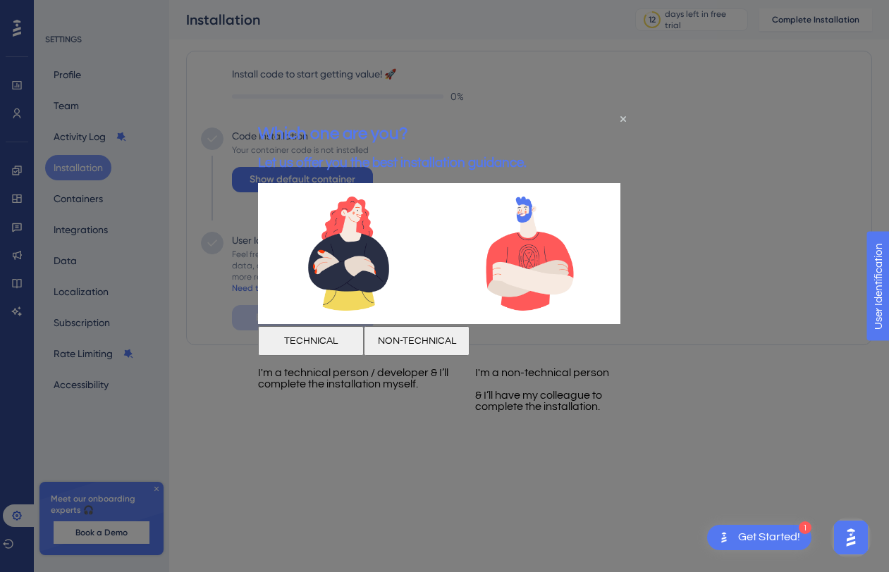
click at [469, 354] on button "NON-TECHNICAL" at bounding box center [416, 341] width 106 height 30
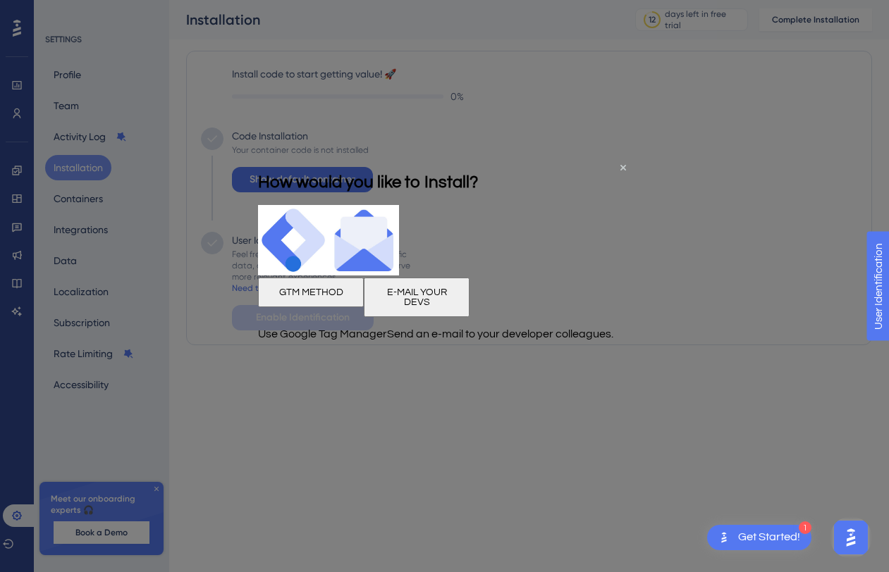
click at [469, 317] on button "E-MAIL YOUR DEVS" at bounding box center [416, 297] width 106 height 39
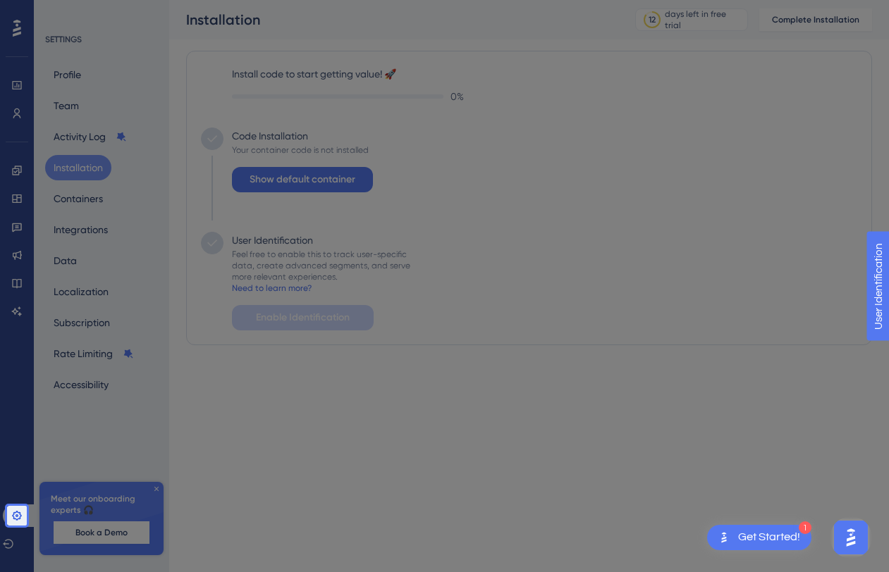
click at [194, 456] on div at bounding box center [458, 286] width 862 height 572
click at [18, 513] on icon at bounding box center [16, 515] width 11 height 11
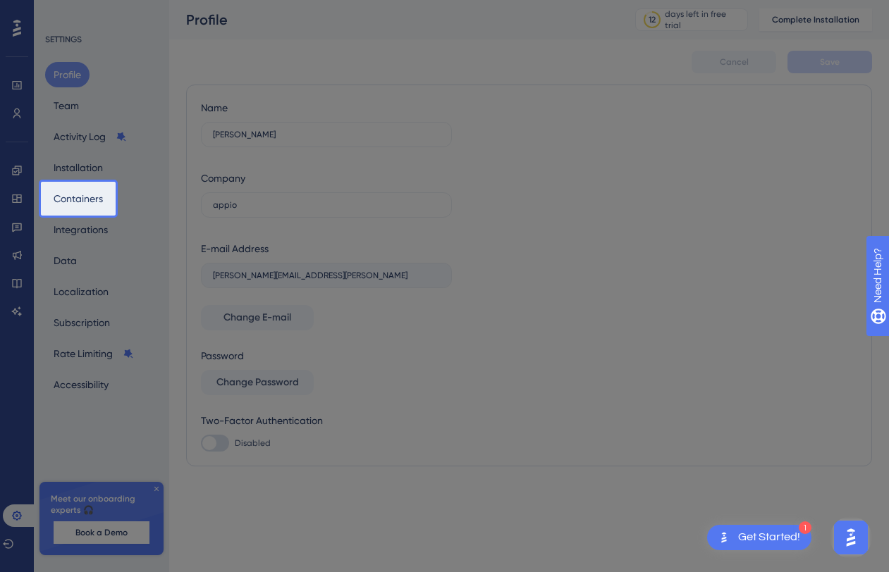
click at [134, 466] on div at bounding box center [502, 286] width 773 height 572
click at [88, 201] on button "Containers" at bounding box center [78, 198] width 66 height 25
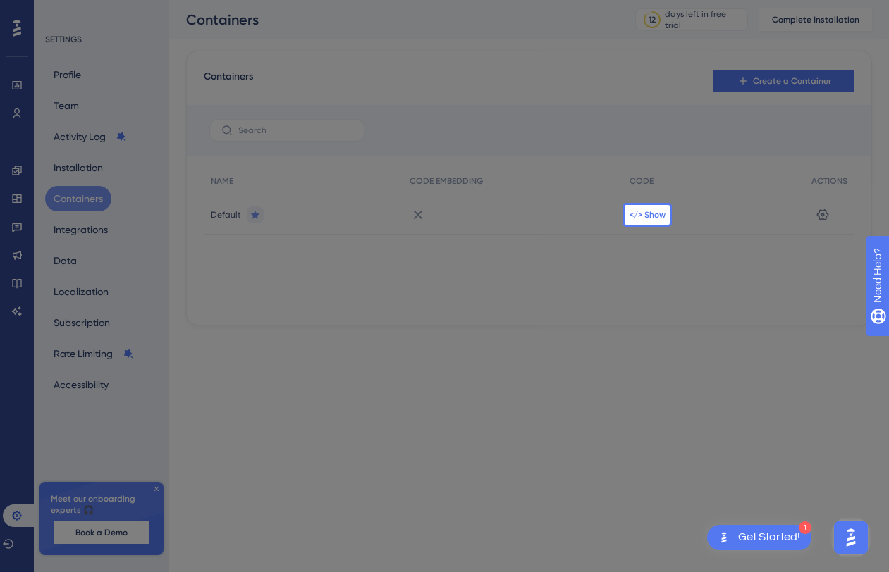
click at [655, 215] on span "</> Show" at bounding box center [647, 214] width 36 height 11
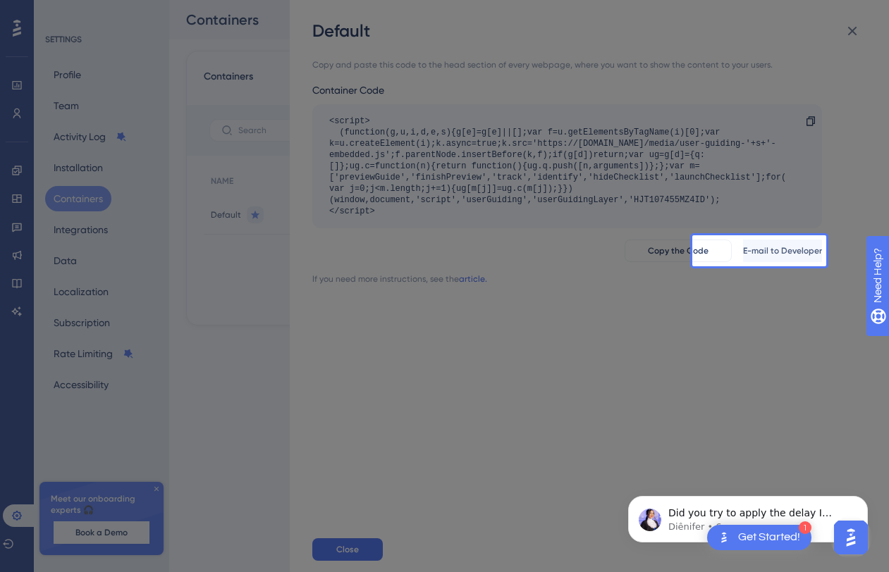
scroll to position [1803, 0]
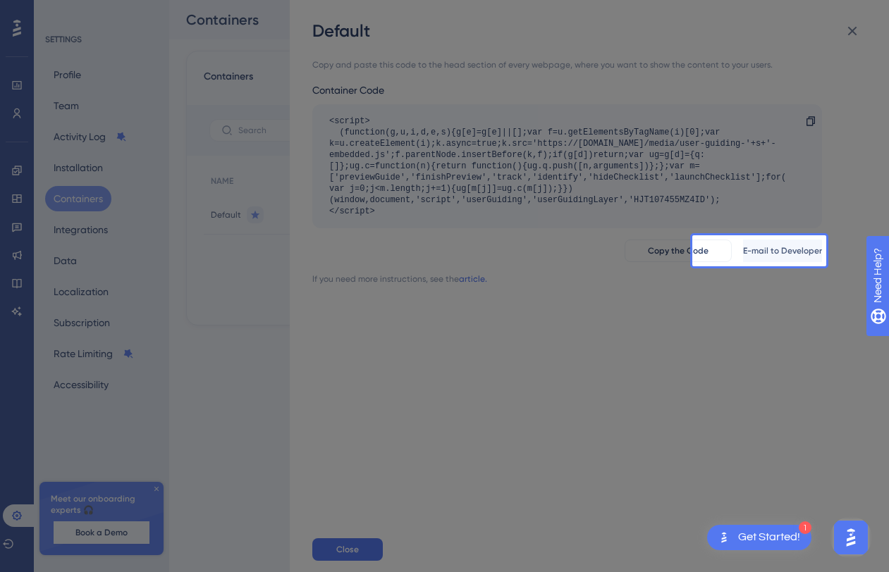
click at [744, 526] on div "1 Get Started!" at bounding box center [759, 537] width 104 height 25
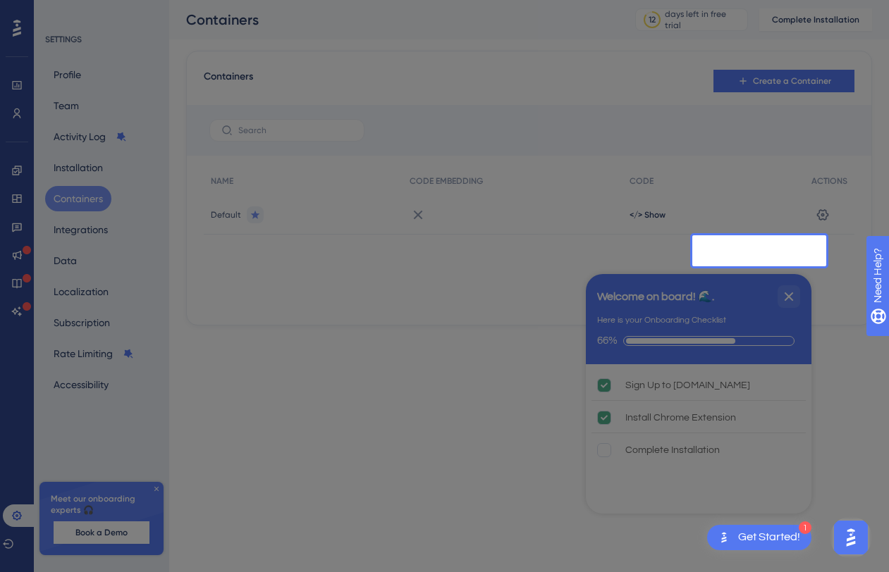
click at [851, 537] on img "Open AI Assistant Launcher" at bounding box center [850, 537] width 25 height 25
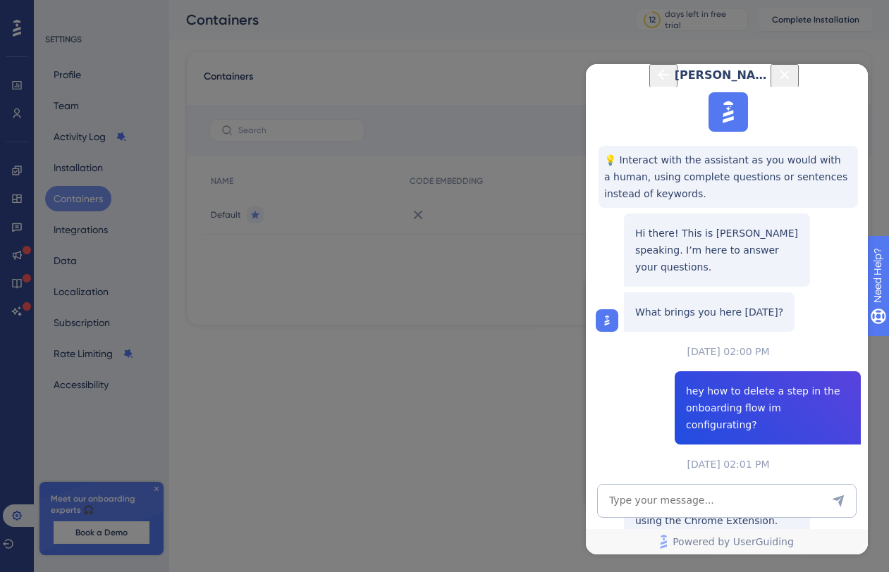
scroll to position [2263, 0]
click at [649, 87] on button "Back Button" at bounding box center [663, 75] width 28 height 23
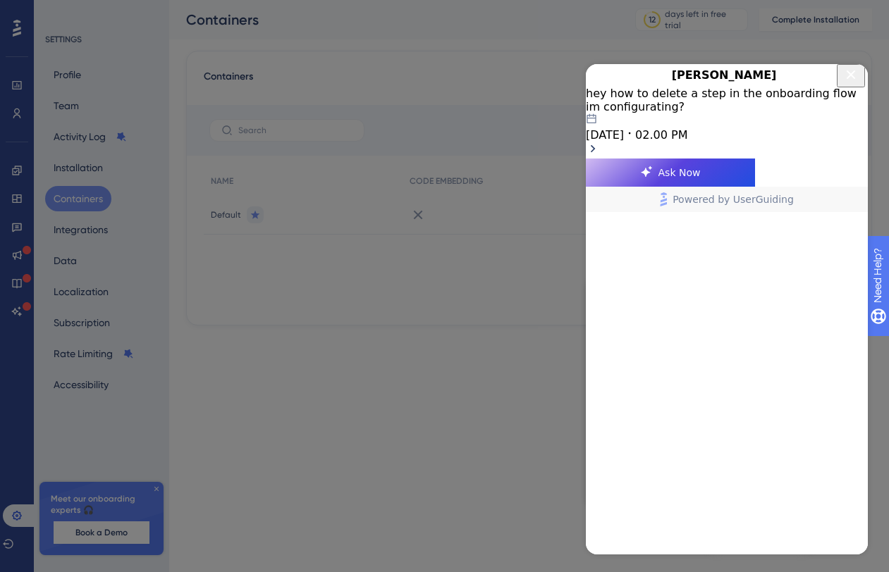
click at [842, 83] on icon "Close Button" at bounding box center [850, 74] width 17 height 17
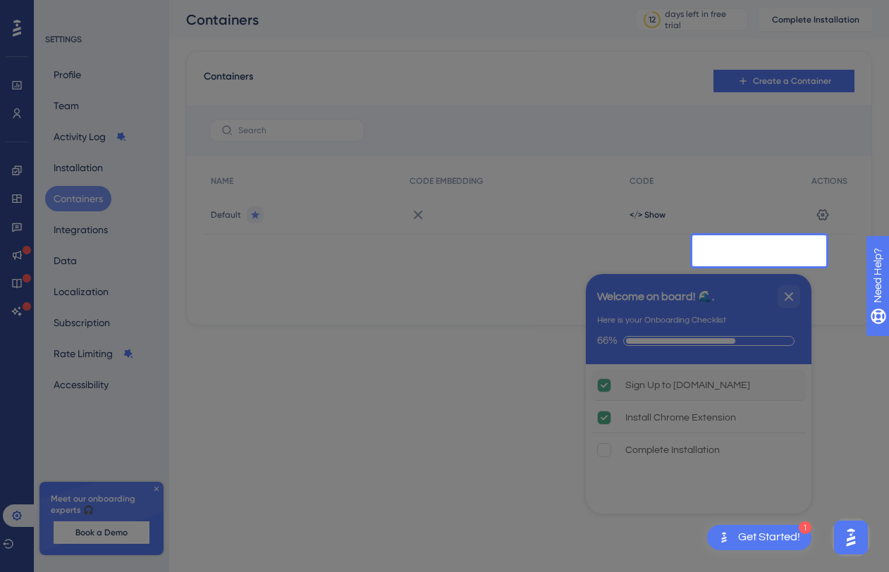
scroll to position [0, 0]
click at [859, 545] on img "Open AI Assistant Launcher" at bounding box center [850, 537] width 25 height 25
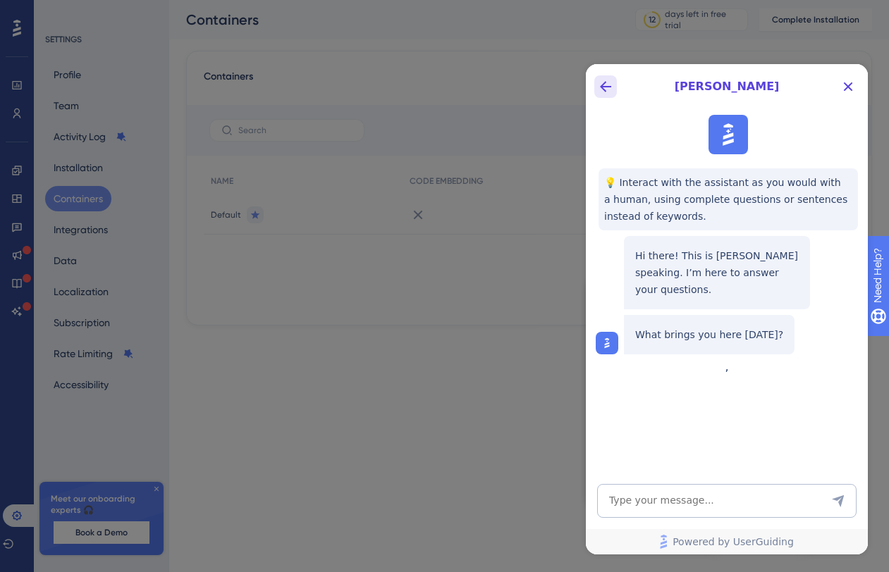
click at [609, 86] on icon "Back Button" at bounding box center [605, 86] width 11 height 11
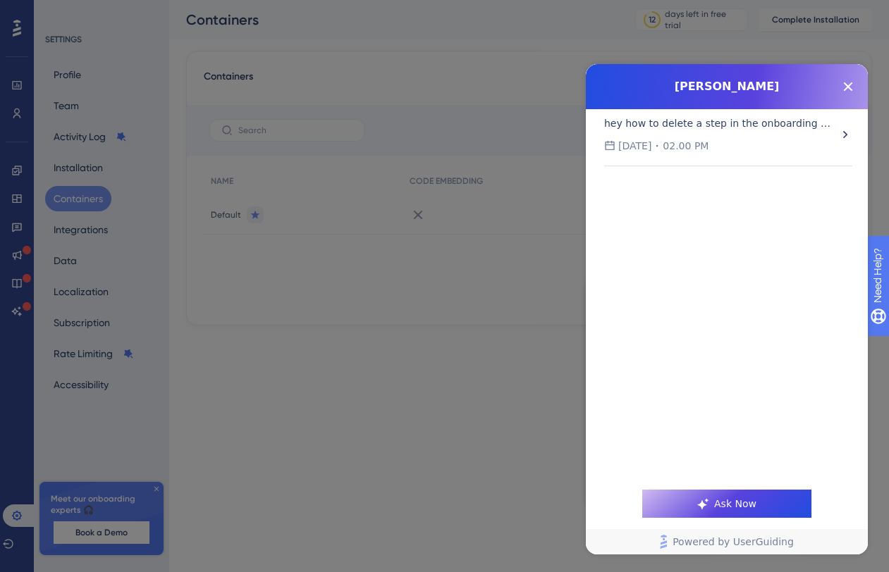
click at [839, 133] on icon "Open chat history starts with message: hey how to delete a step in the onboardi…" at bounding box center [845, 135] width 14 height 14
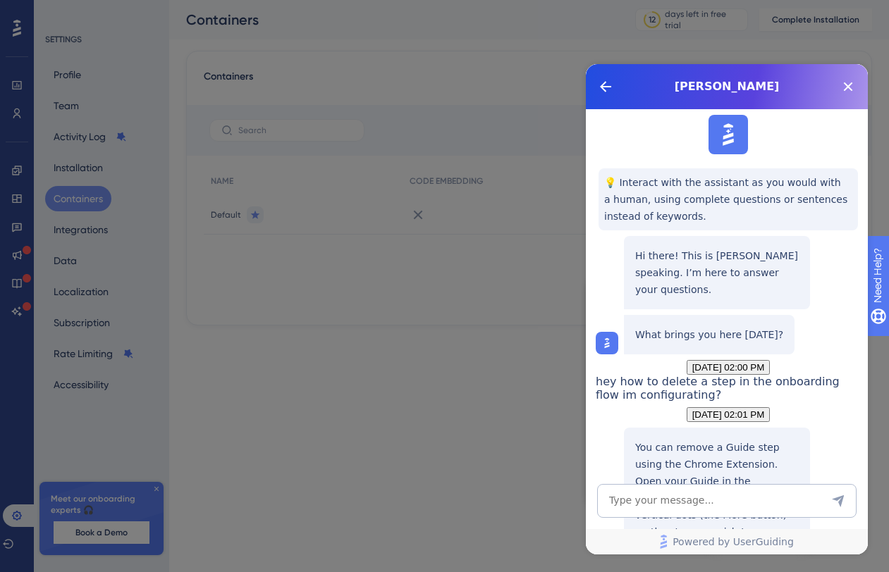
scroll to position [2263, 0]
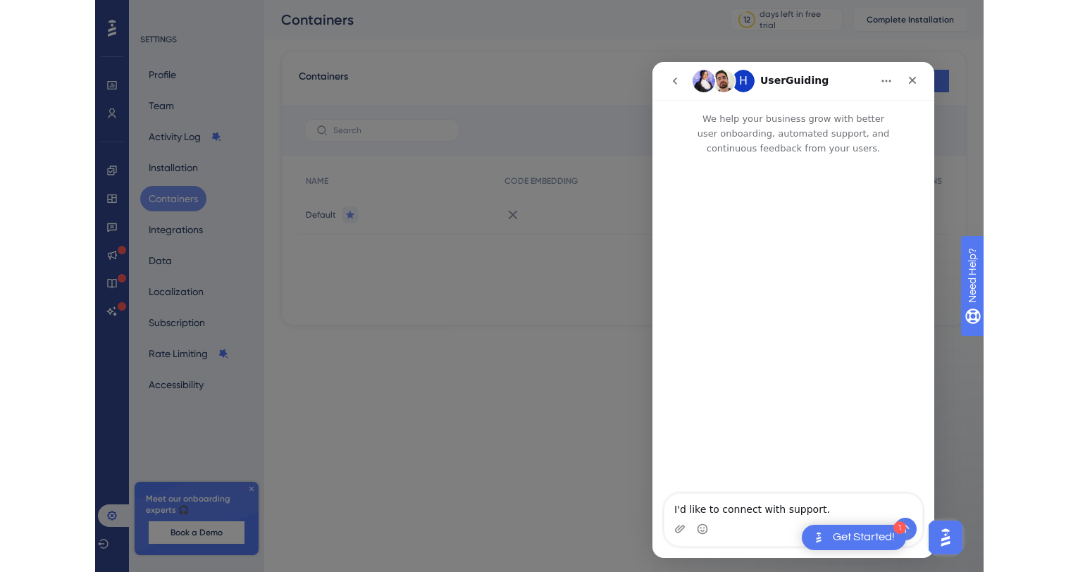
scroll to position [0, 0]
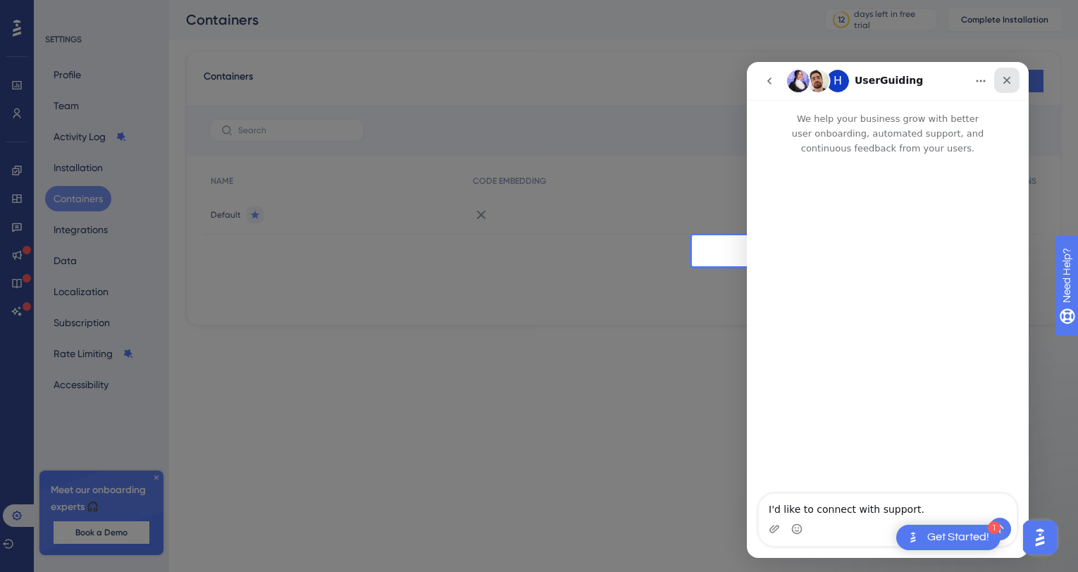
click at [877, 79] on icon "Close" at bounding box center [1006, 80] width 11 height 11
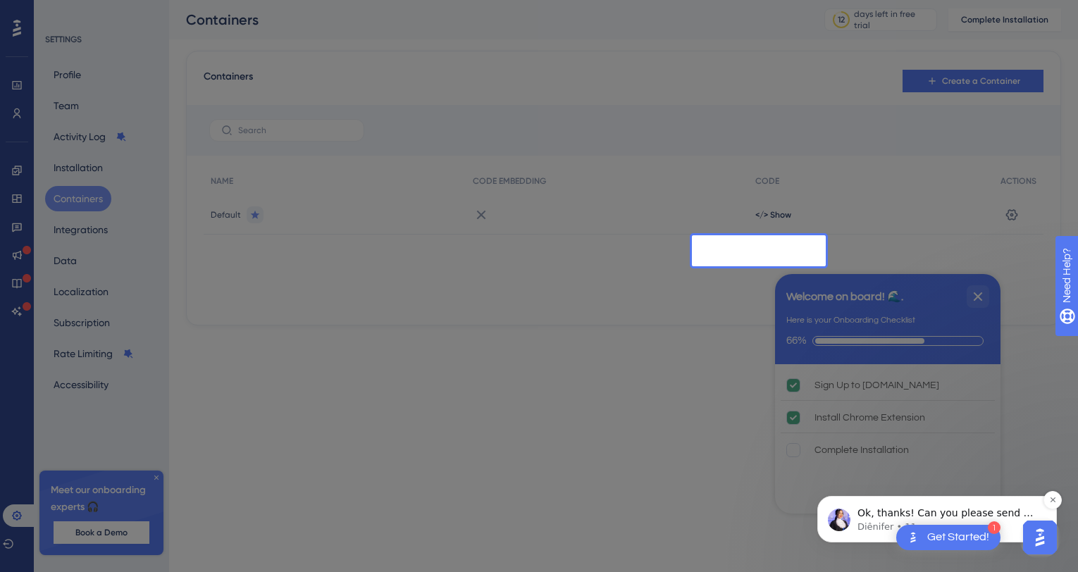
click at [877, 517] on span "Ok, thanks! Can you please send me a screen recording replicating it? So I can …" at bounding box center [949, 534] width 182 height 54
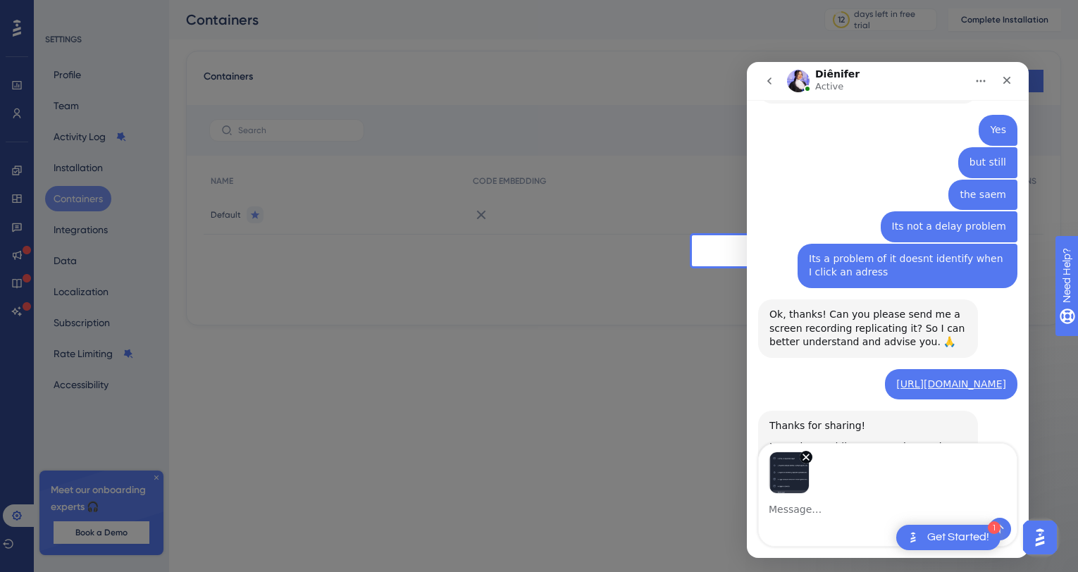
scroll to position [2280, 0]
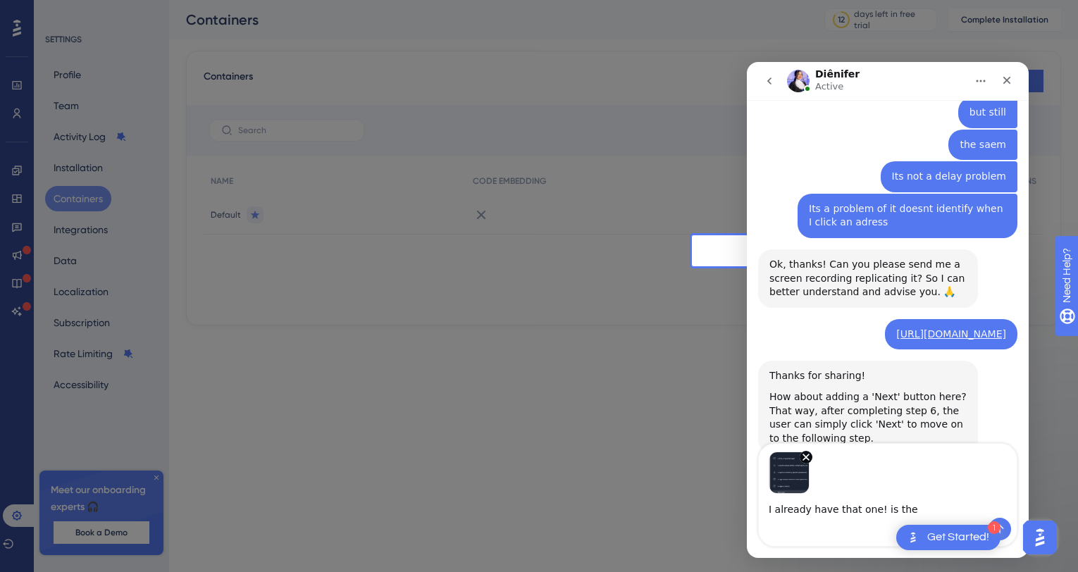
type textarea "I already have that one! is the 7"
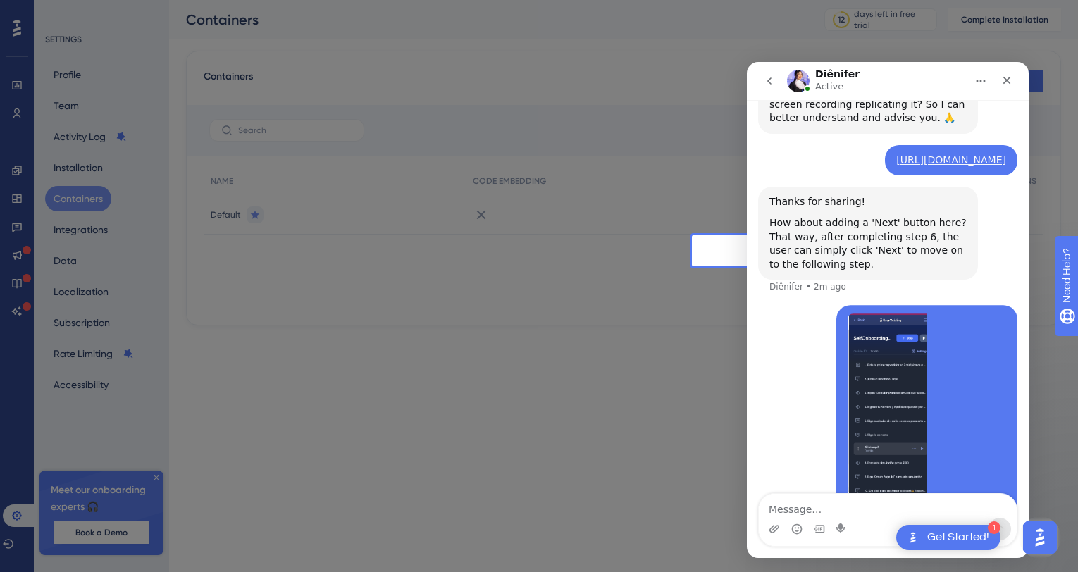
scroll to position [2468, 0]
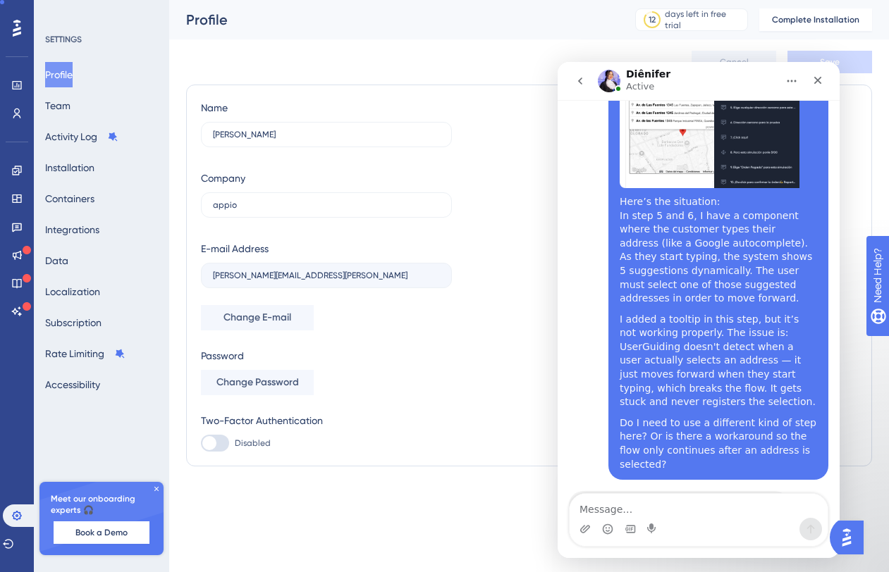
scroll to position [1803, 0]
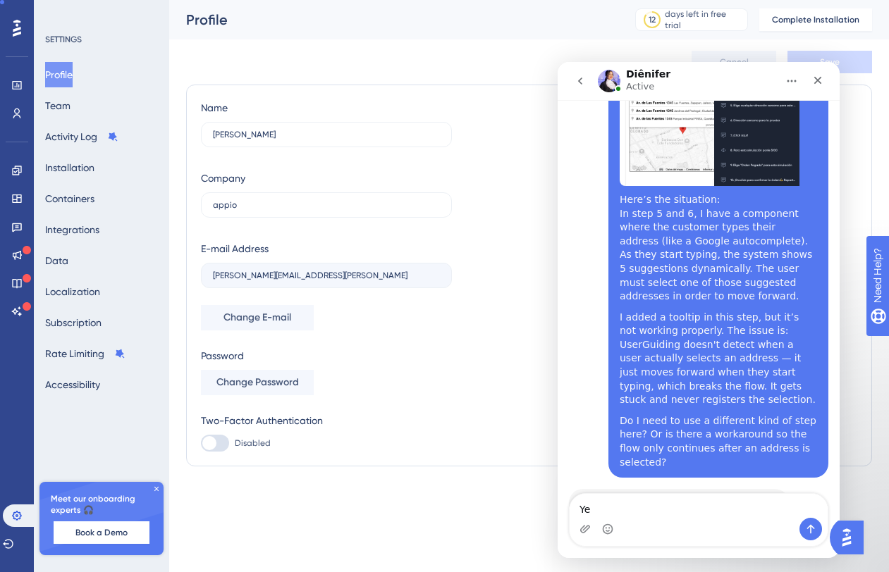
type textarea "Yes"
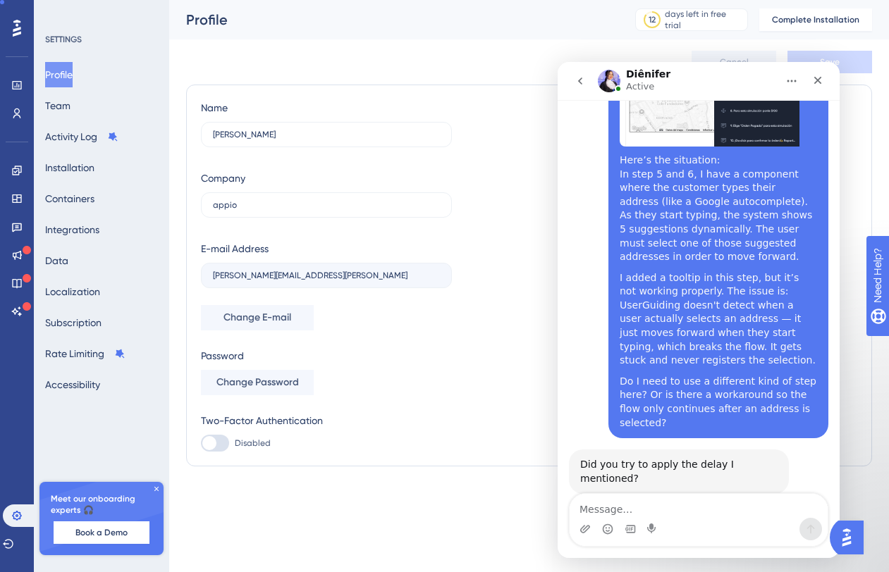
scroll to position [1845, 0]
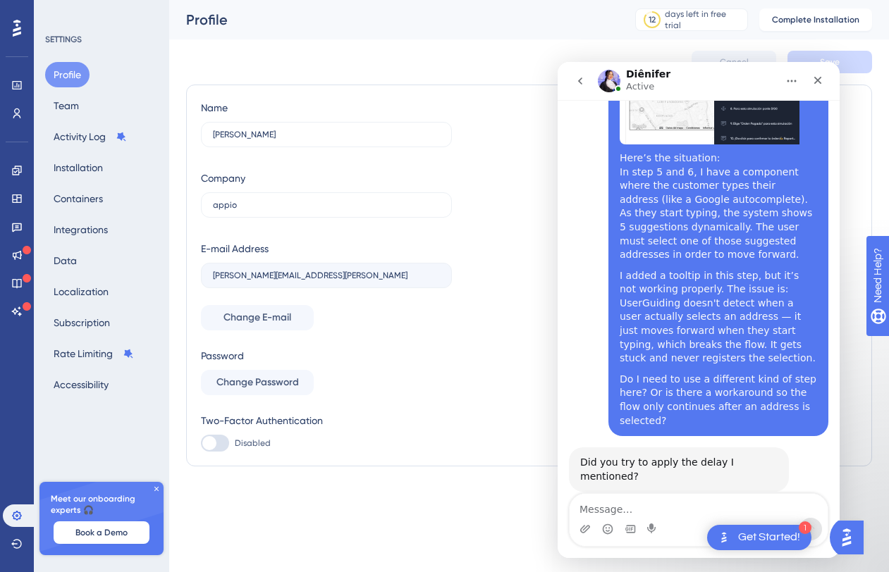
scroll to position [1845, 0]
click at [656, 509] on textarea "Message…" at bounding box center [698, 506] width 258 height 24
type textarea "y"
type textarea "but still"
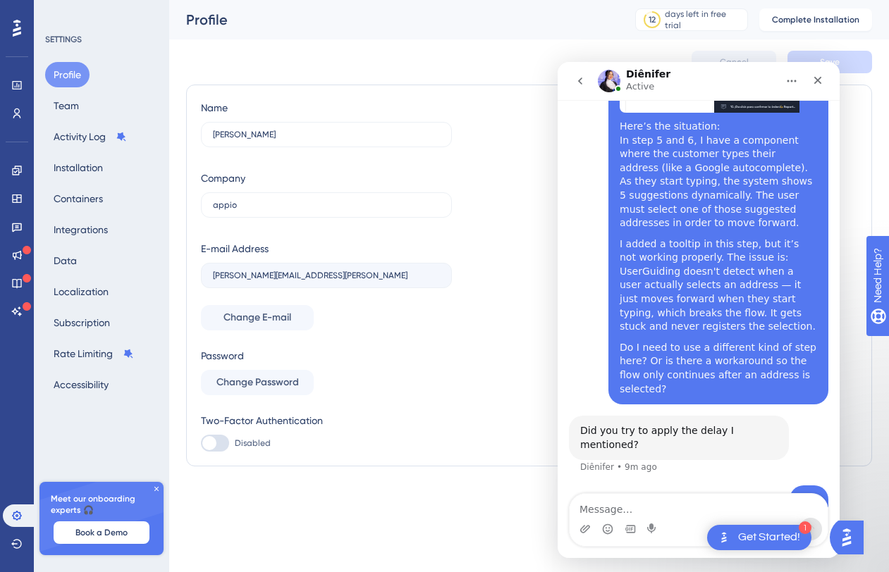
type textarea "d"
type textarea "the saem"
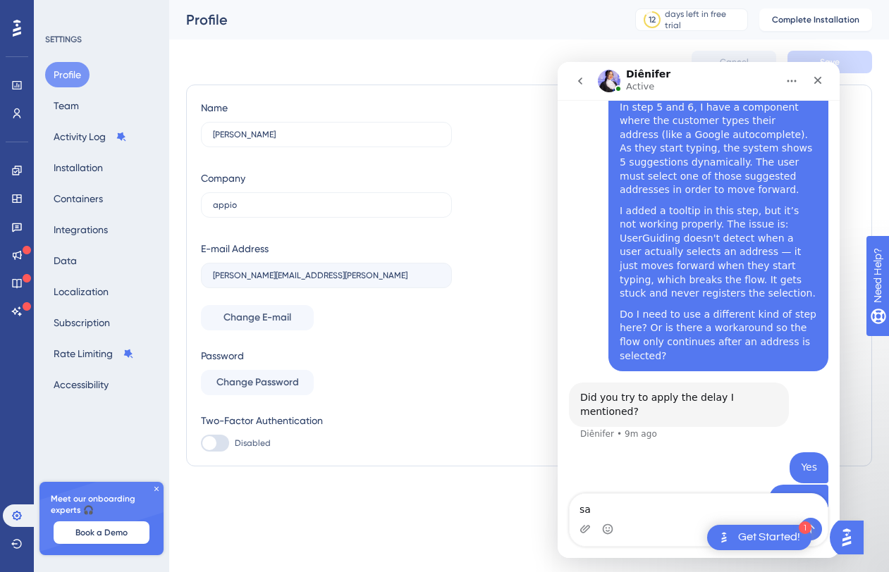
type textarea "s"
type textarea "Its not a delay problem"
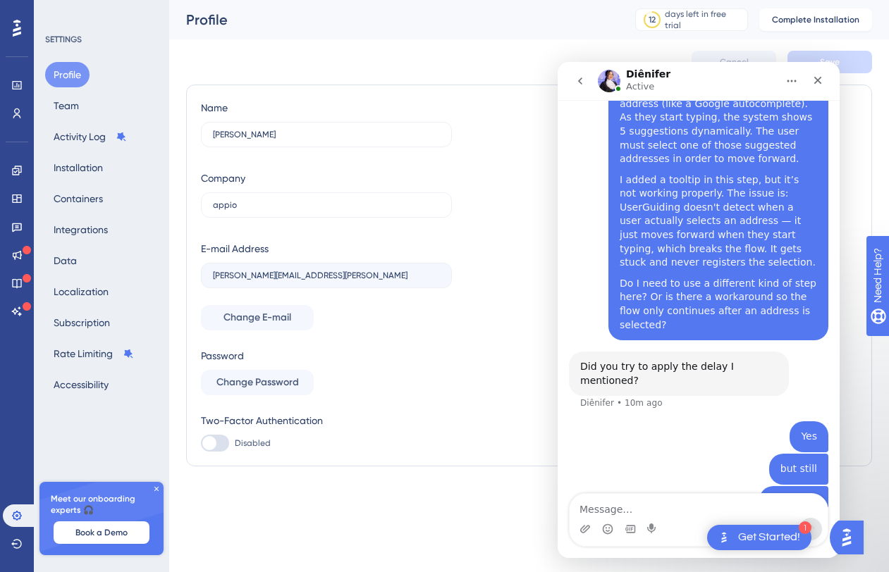
scroll to position [1941, 0]
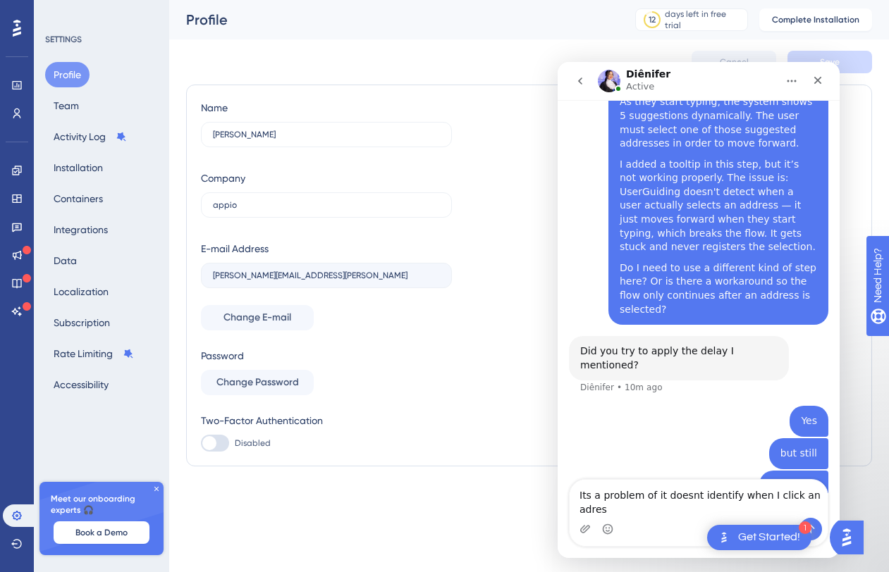
type textarea "Its a problem of it doesnt identify when I click an adress"
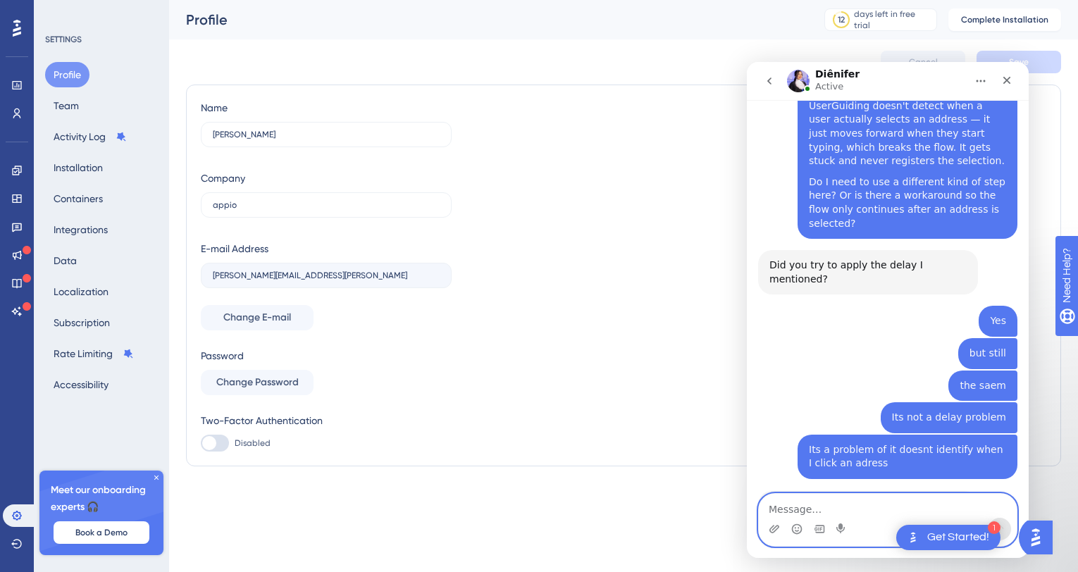
scroll to position [2057, 0]
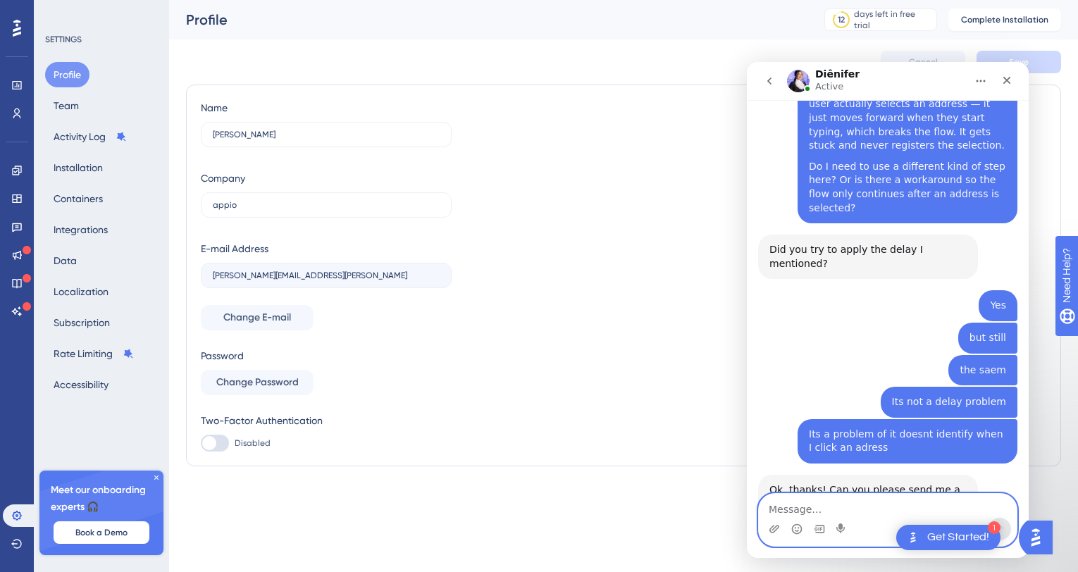
click at [790, 500] on textarea "Message…" at bounding box center [888, 506] width 258 height 24
paste textarea "https://www.loom.com/share/07524e8980fc4031ada54a79152ff291?sid=1fbac1a6-8c93-4…"
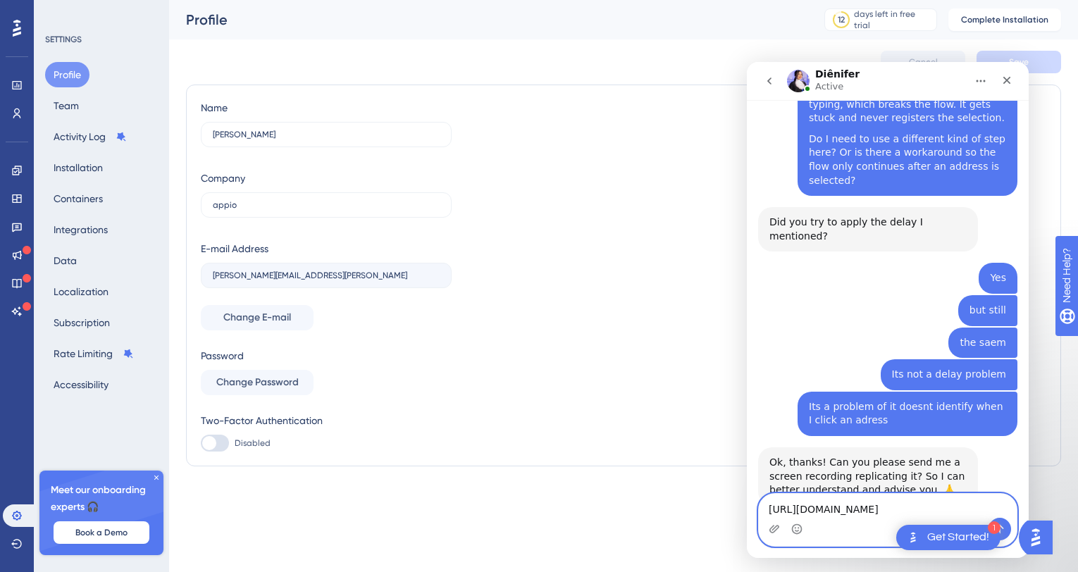
scroll to position [2085, 0]
type textarea "https://www.loom.com/share/07524e8980fc4031ada54a79152ff291?sid=1fbac1a6-8c93-4…"
click at [888, 527] on icon "Send a message…" at bounding box center [999, 529] width 11 height 11
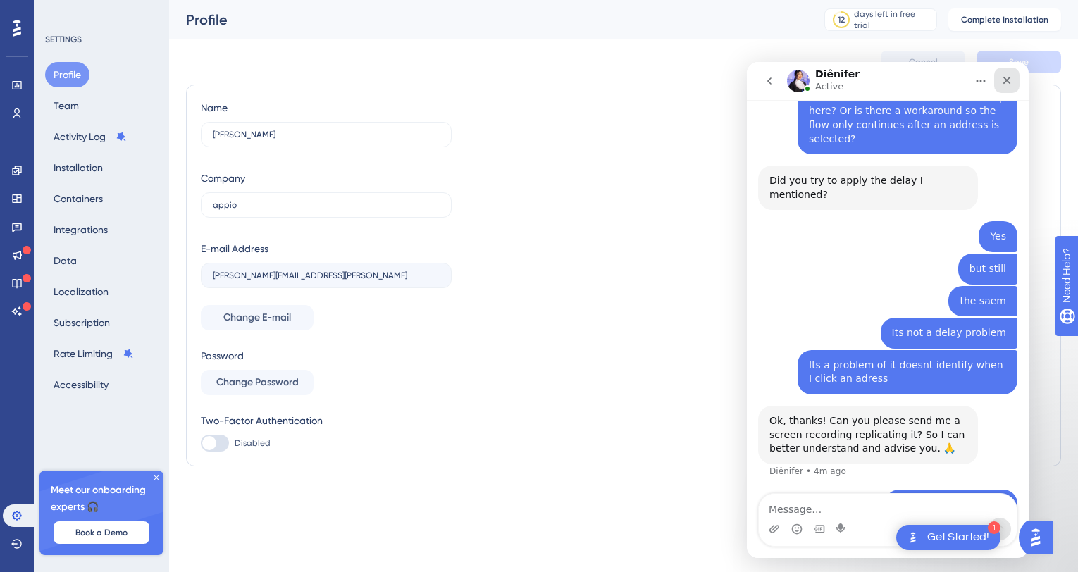
click at [888, 80] on icon "Close" at bounding box center [1007, 81] width 8 height 8
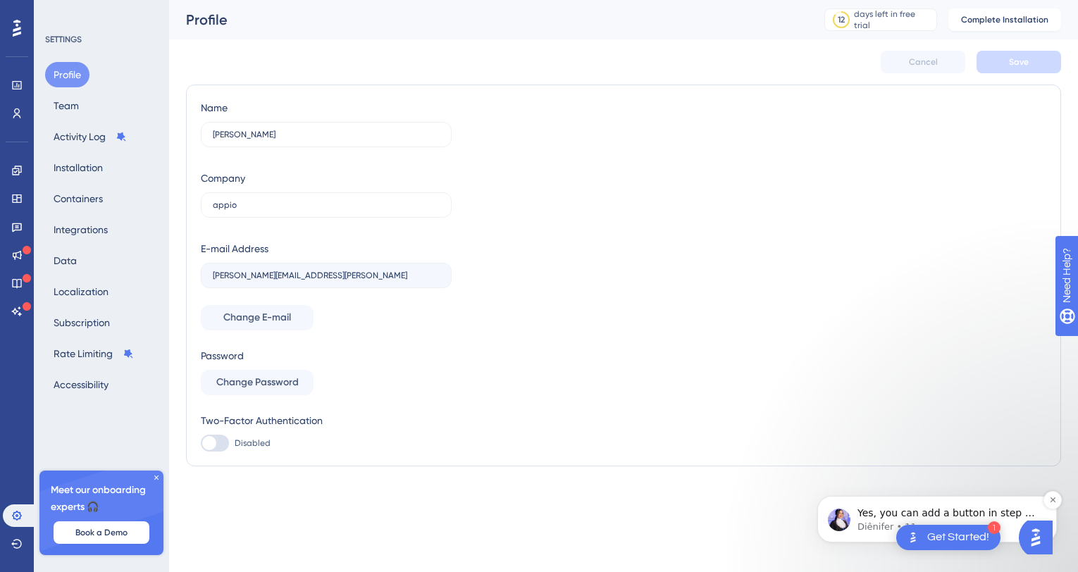
scroll to position [2584, 0]
click at [884, 523] on p "Diênifer • 11m ago" at bounding box center [949, 527] width 182 height 13
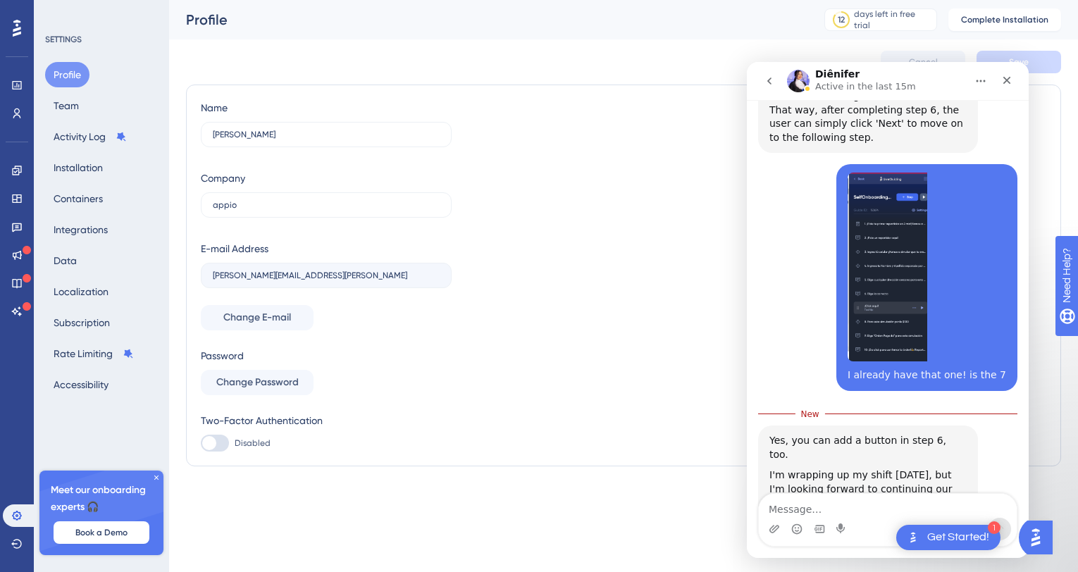
scroll to position [2582, 0]
